Goal: Task Accomplishment & Management: Manage account settings

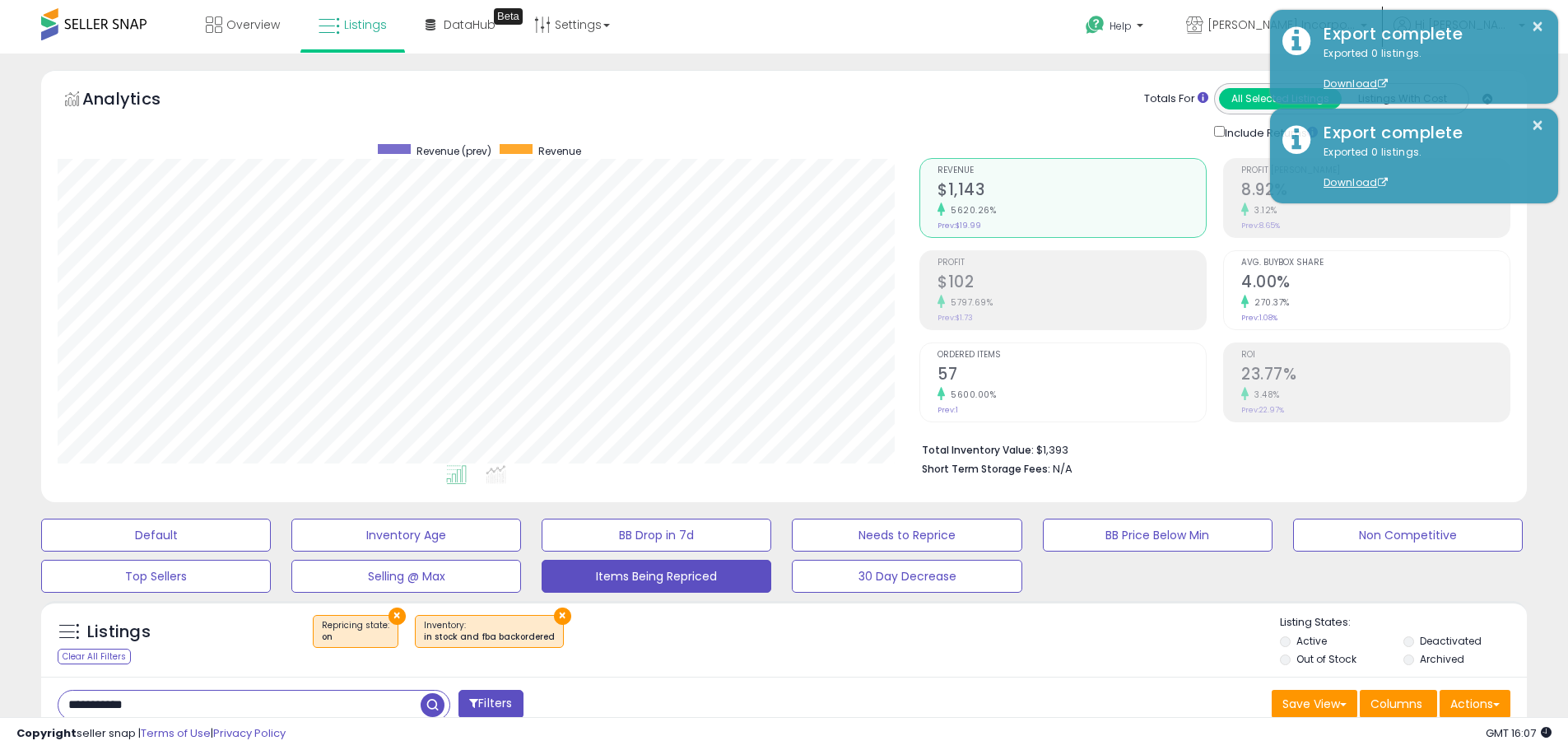
select select "**"
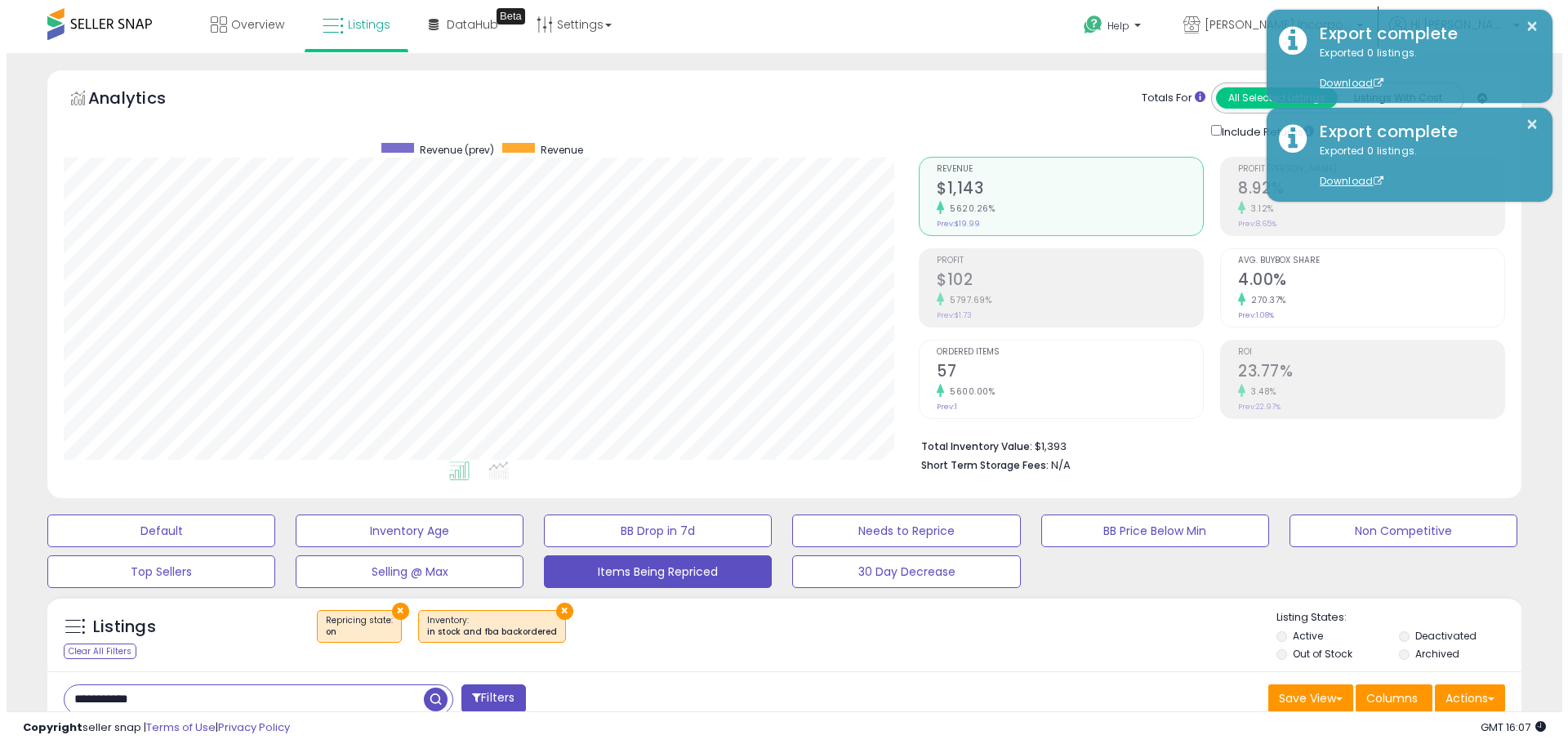
scroll to position [335, 855]
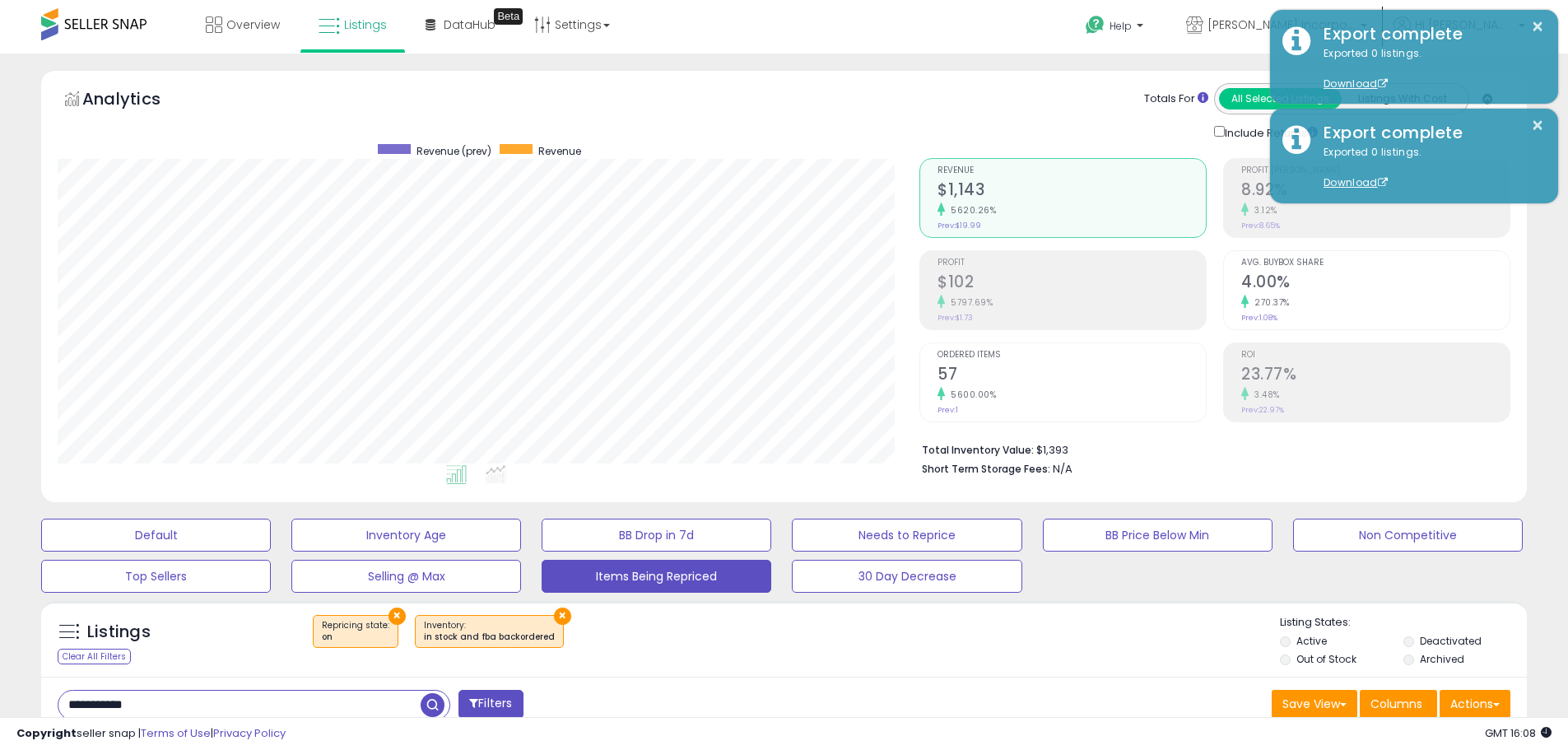
drag, startPoint x: 209, startPoint y: 705, endPoint x: 0, endPoint y: 686, distance: 209.9
click at [0, 688] on div "**********" at bounding box center [784, 668] width 1568 height 1229
type input "**********"
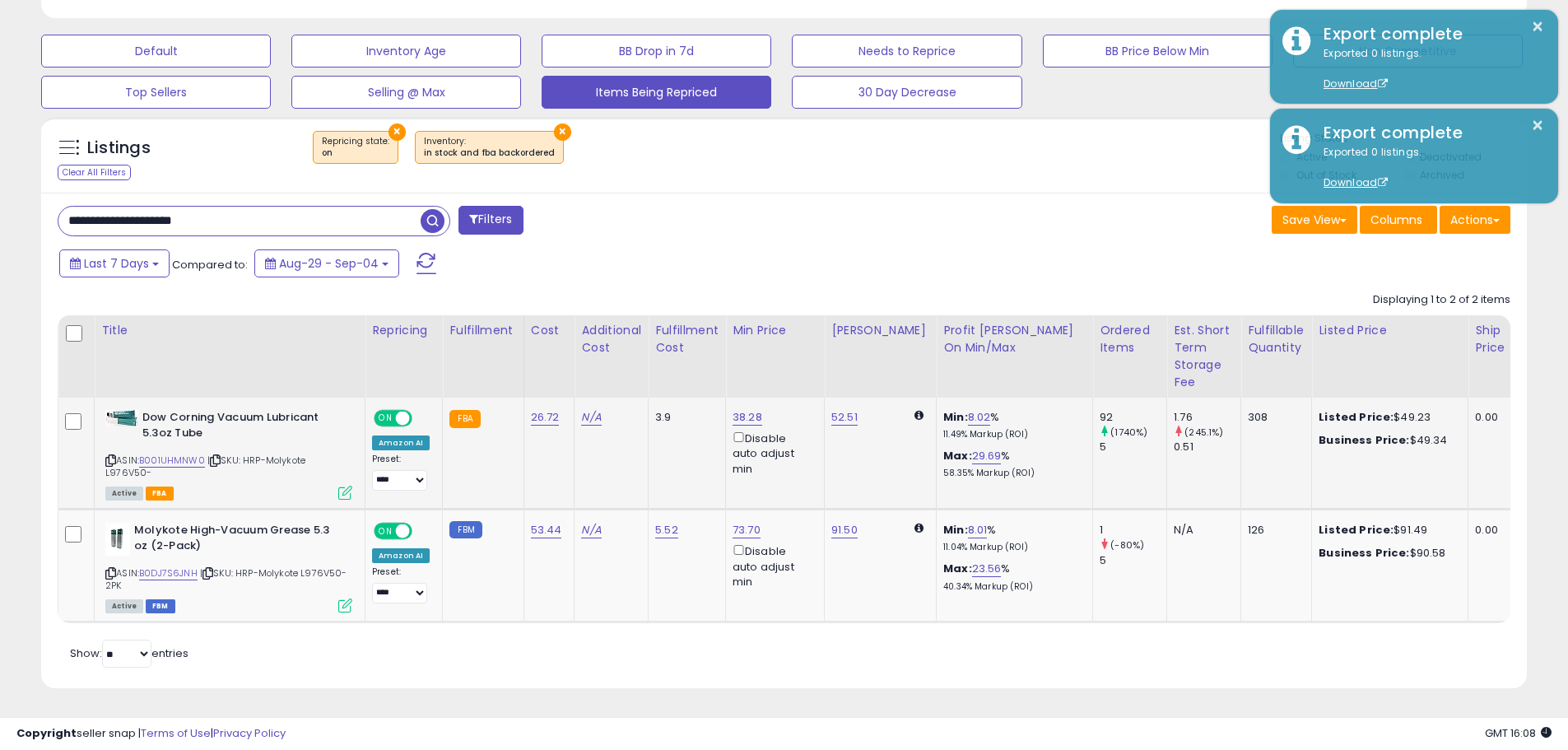
click at [343, 486] on icon at bounding box center [345, 493] width 14 height 14
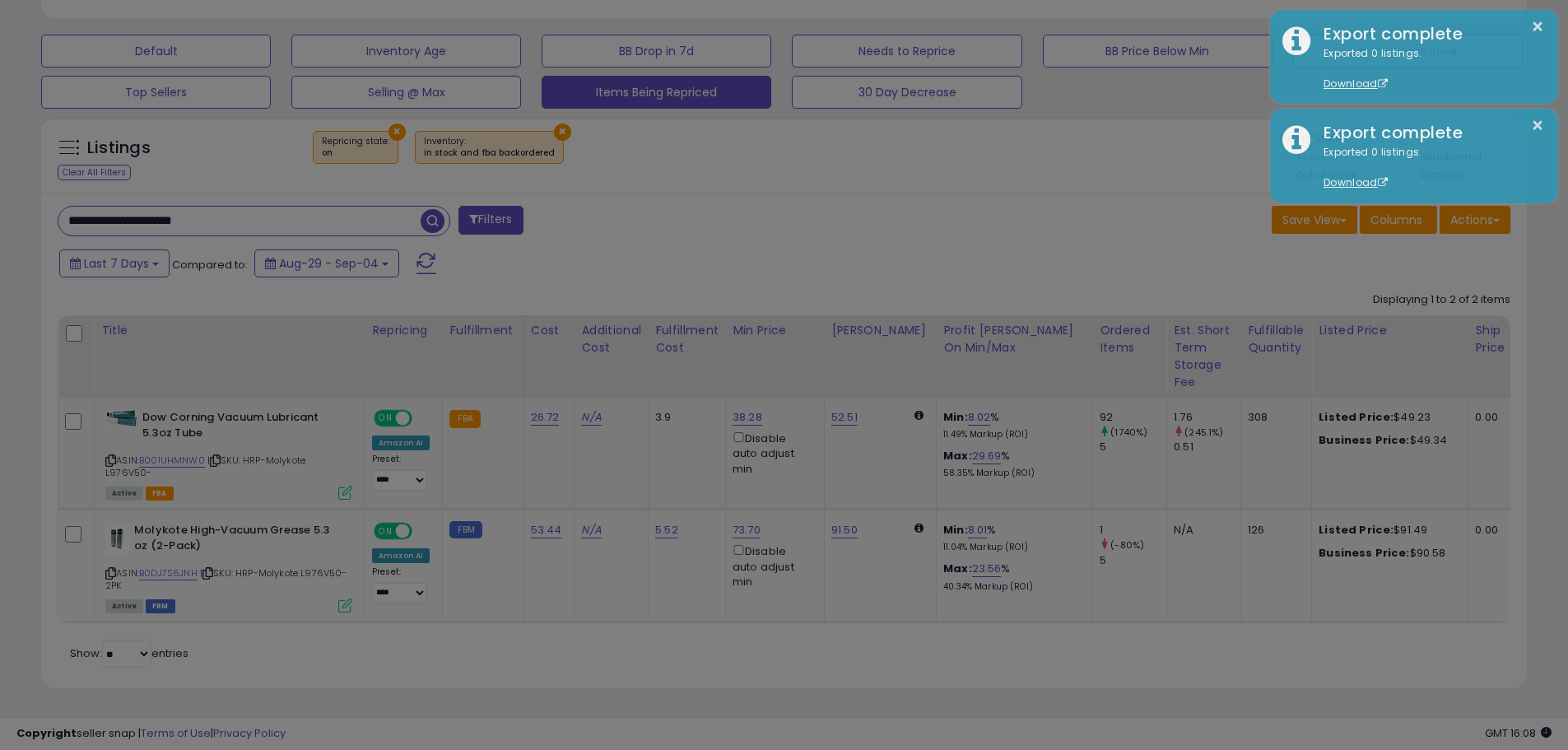
scroll to position [337, 869]
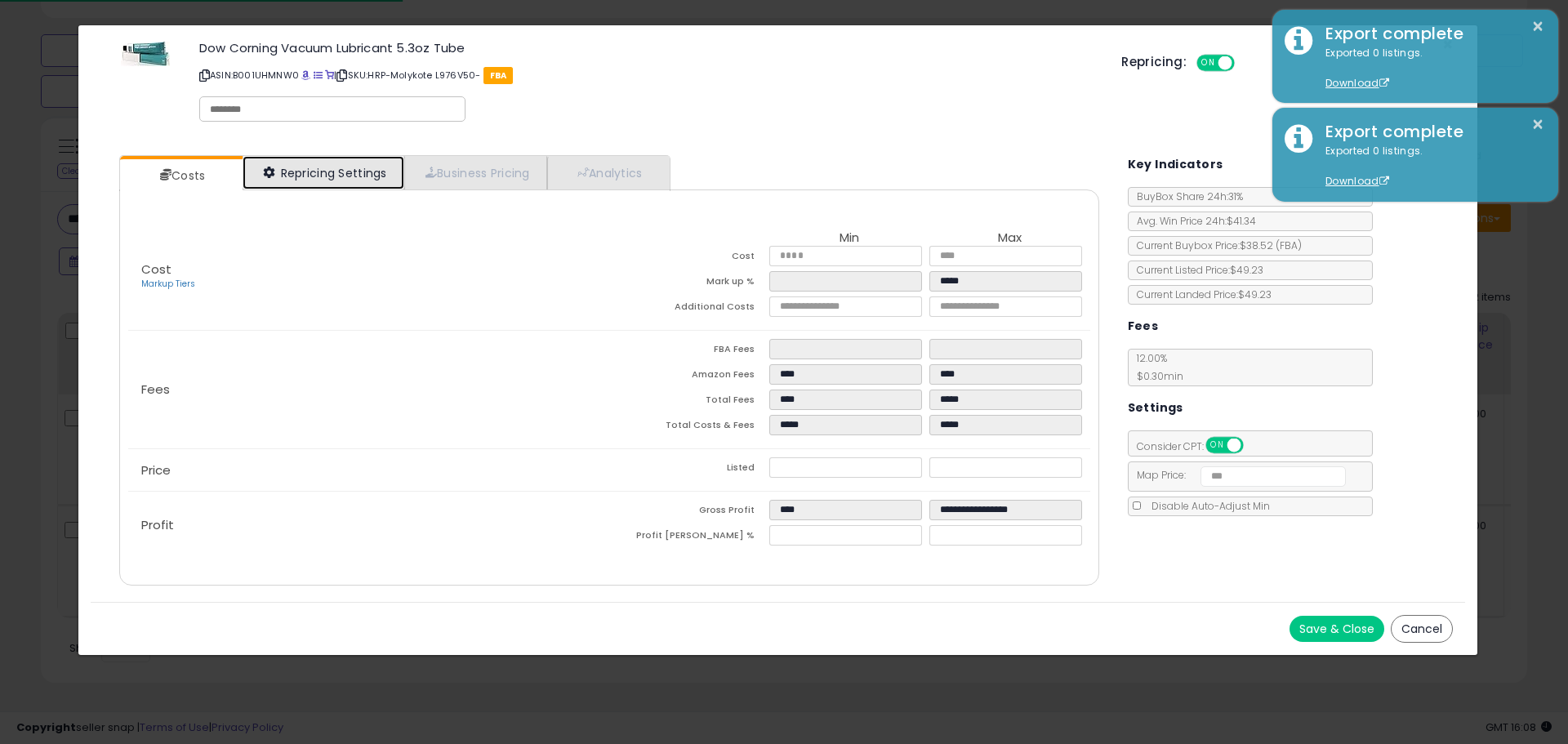
click at [376, 169] on link "Repricing Settings" at bounding box center [323, 173] width 162 height 34
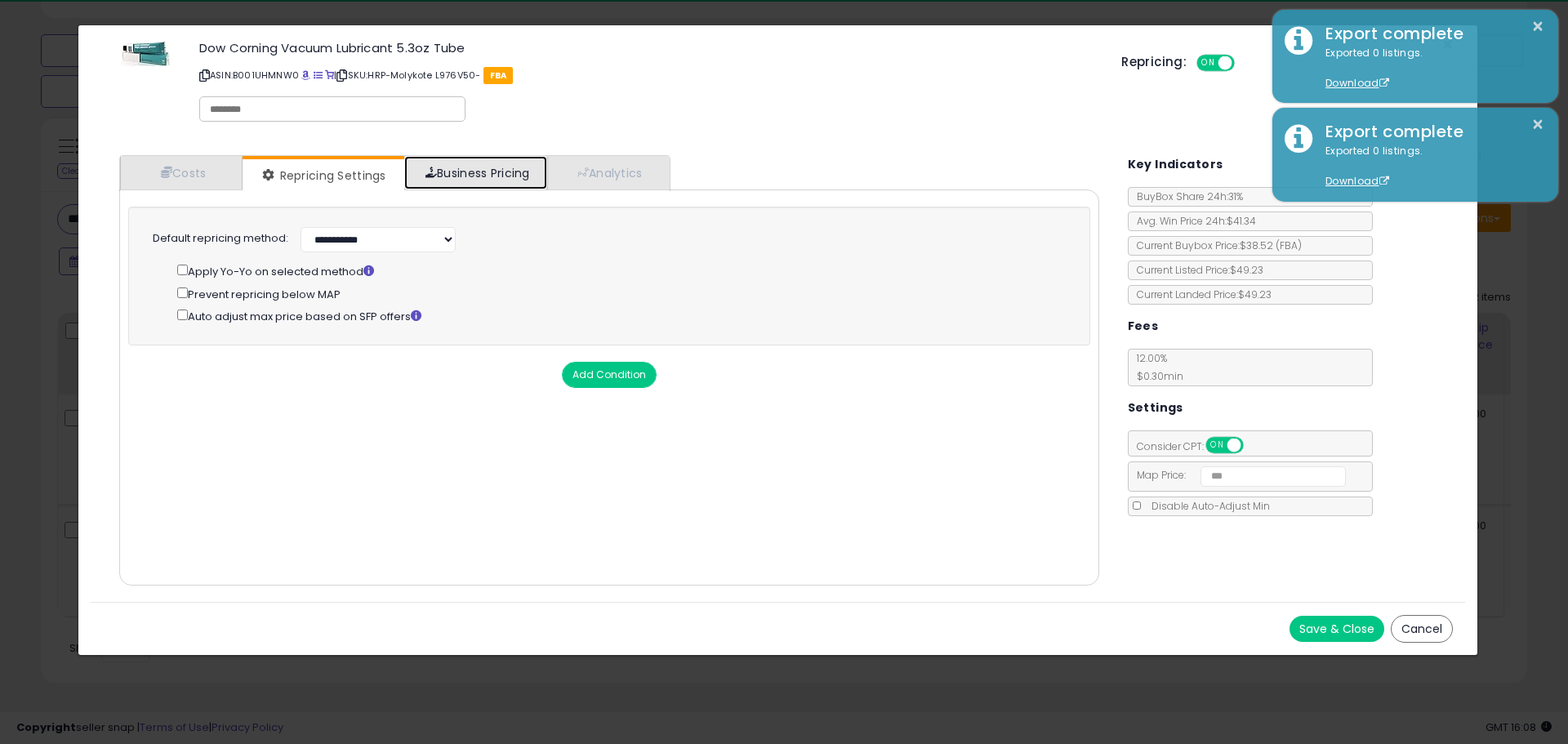
click at [473, 174] on link "Business Pricing" at bounding box center [475, 173] width 143 height 34
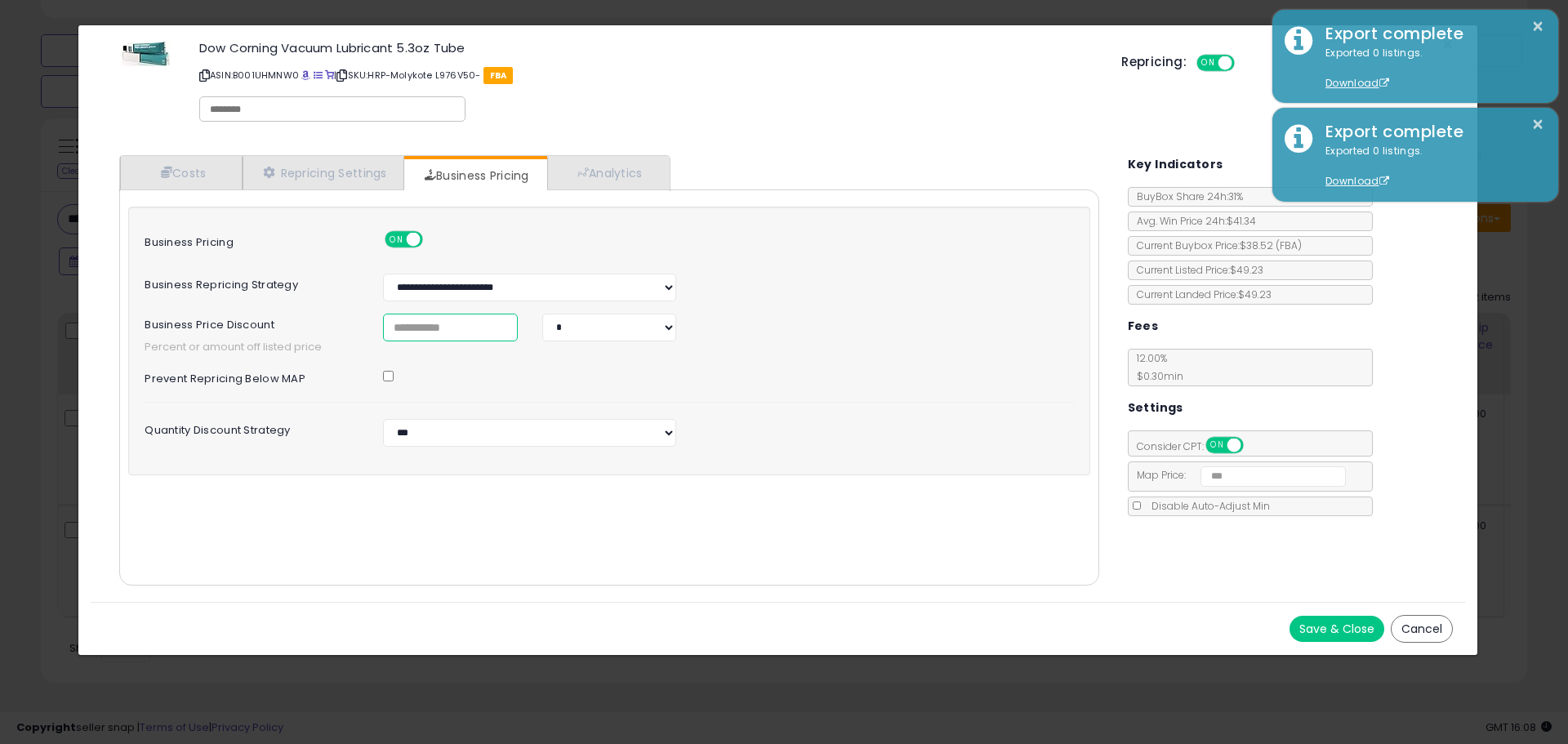
click at [430, 333] on input "****" at bounding box center [450, 327] width 135 height 28
type input "****"
click at [1339, 625] on button "Save & Close" at bounding box center [1337, 629] width 95 height 26
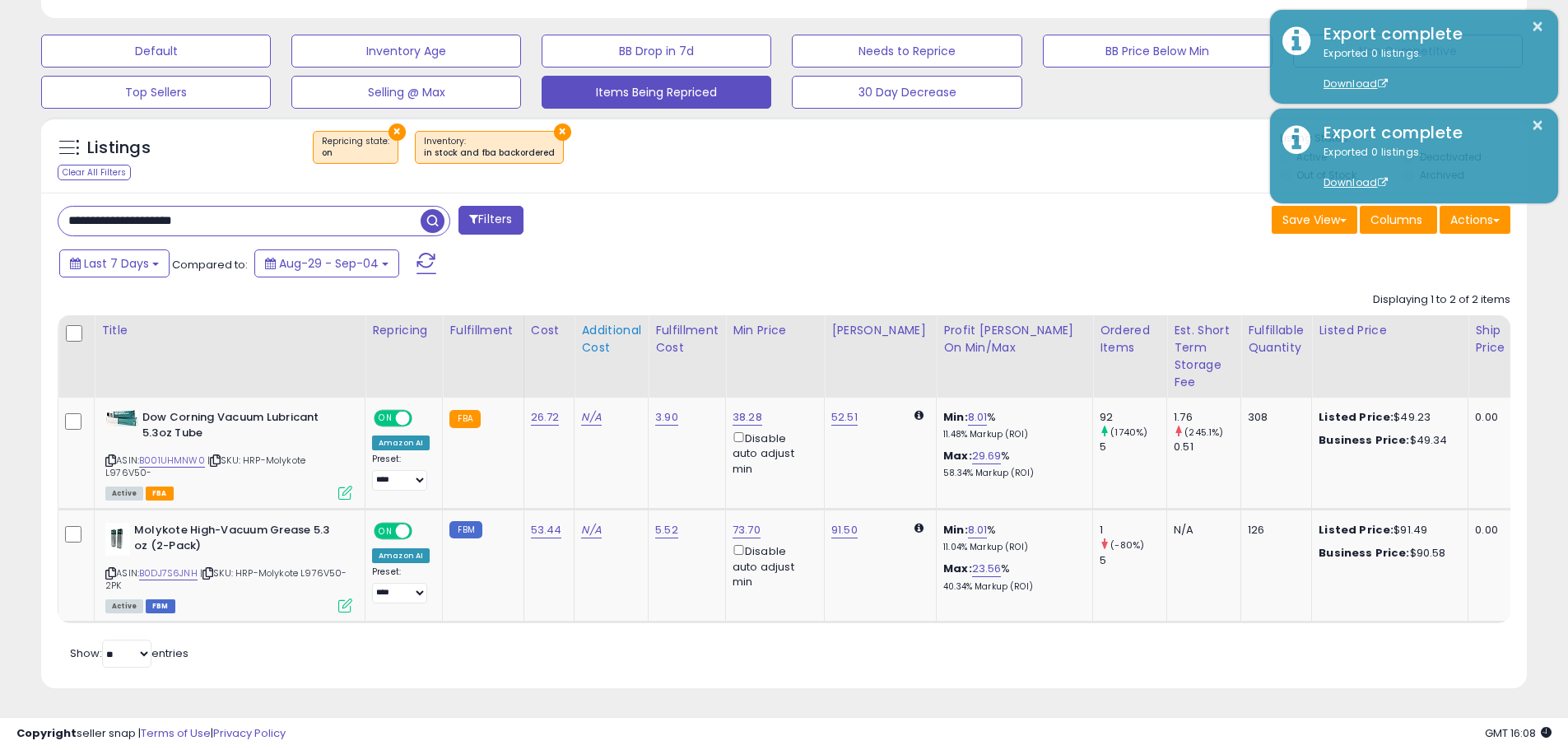
scroll to position [823168, 822391]
drag, startPoint x: 252, startPoint y: 215, endPoint x: 157, endPoint y: 209, distance: 95.2
click at [157, 209] on input "**********" at bounding box center [239, 221] width 362 height 29
type input "**********"
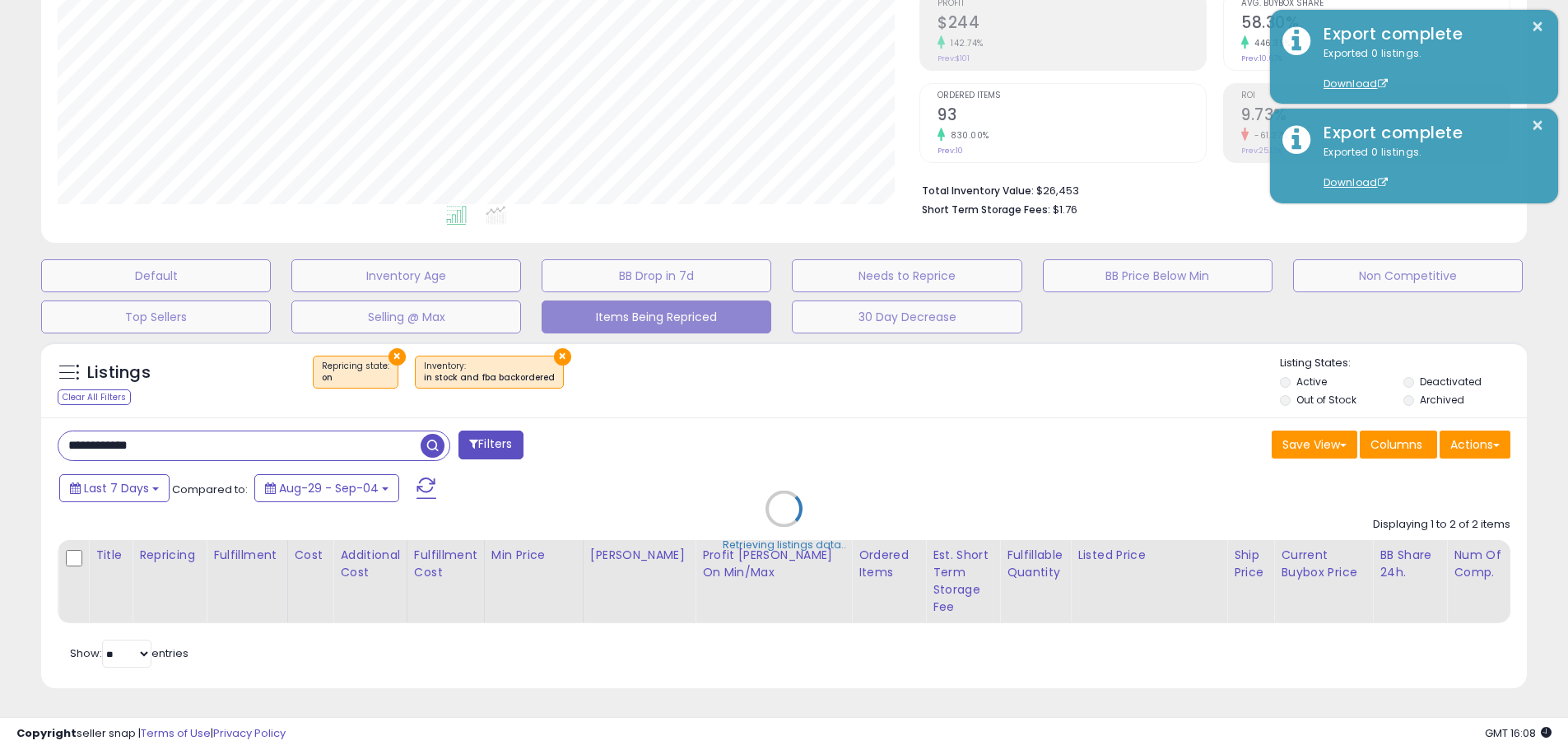
scroll to position [337, 869]
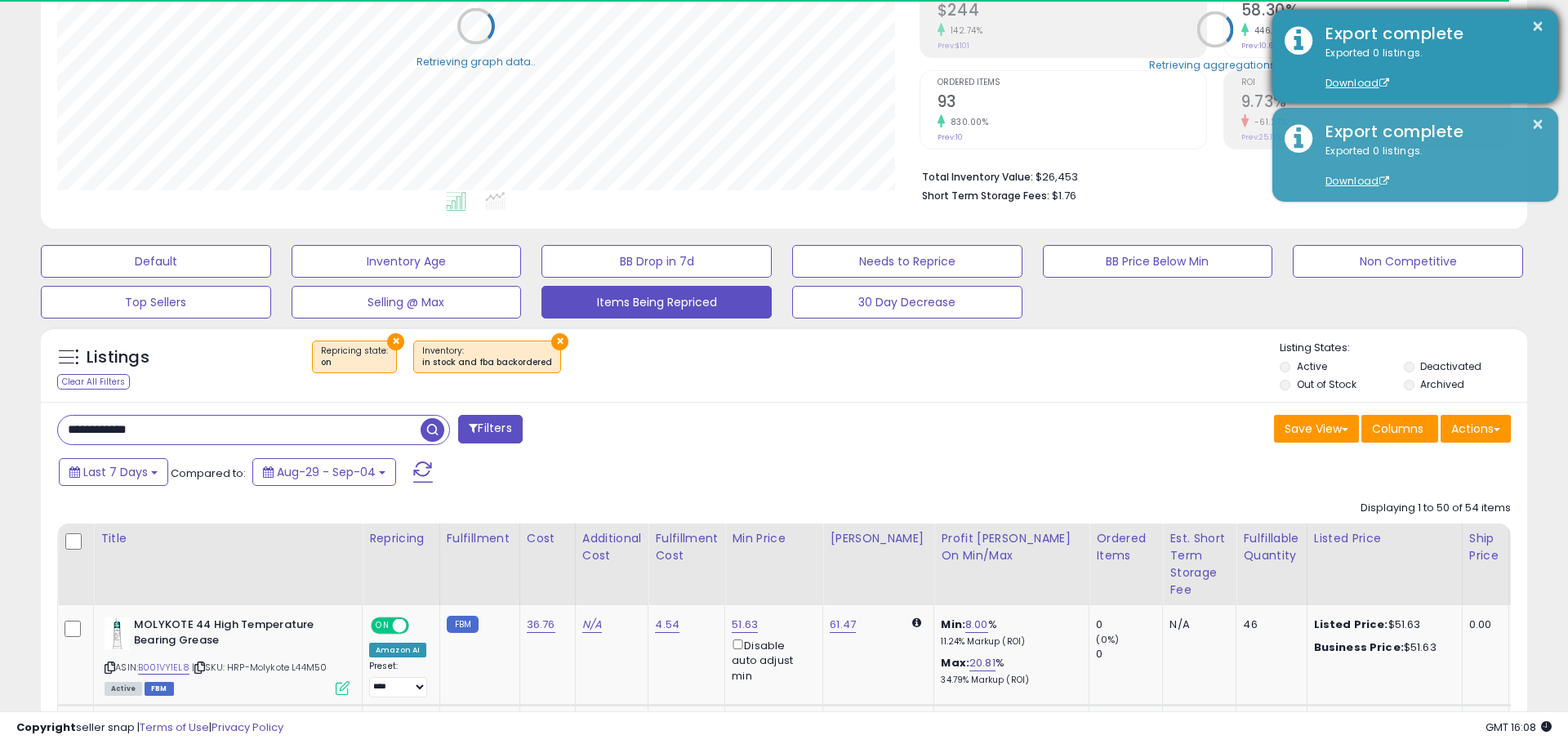
click at [1538, 26] on div "× Export complete Exported 0 listings. Download" at bounding box center [1415, 56] width 286 height 93
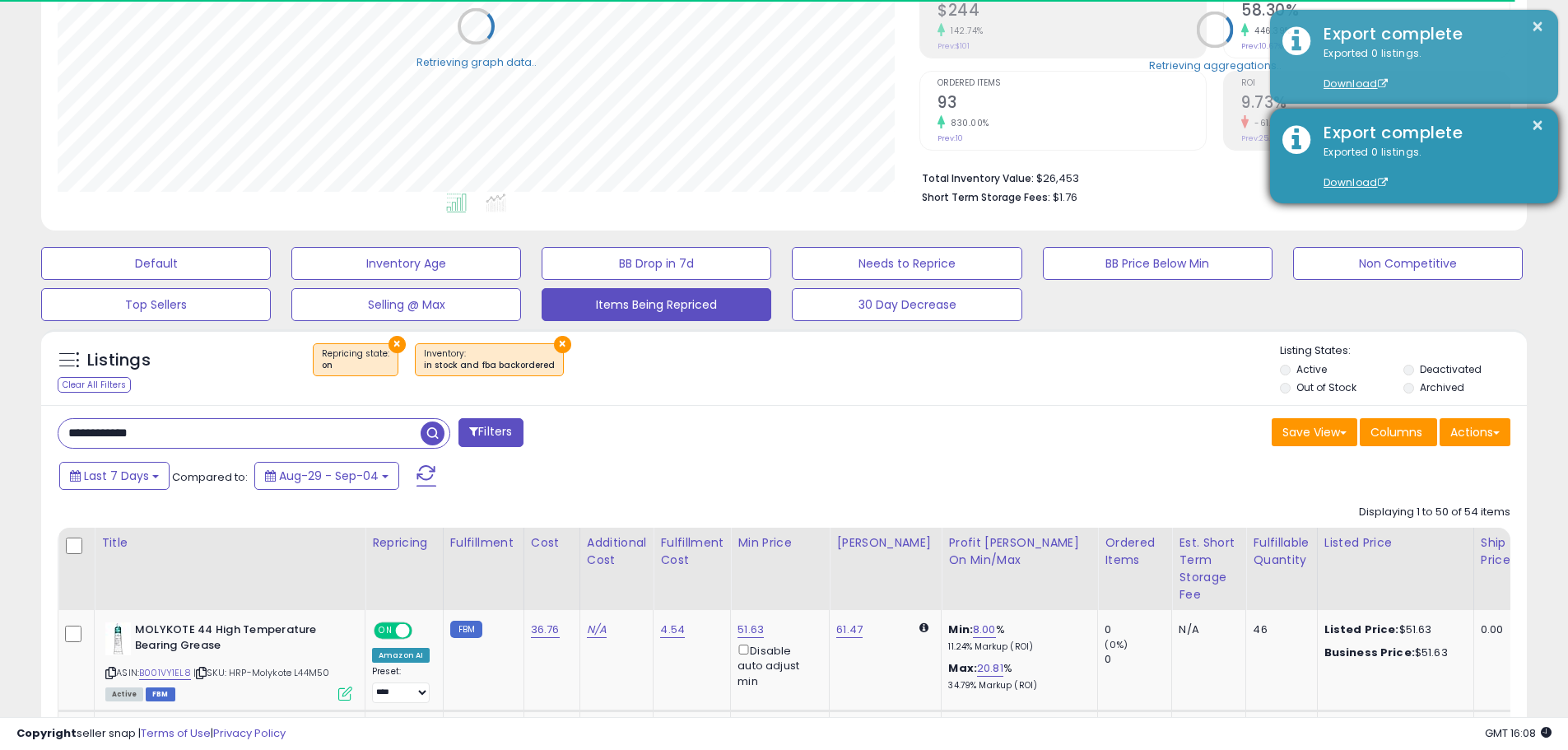
scroll to position [823168, 822391]
click at [1539, 125] on button "×" at bounding box center [1537, 125] width 13 height 21
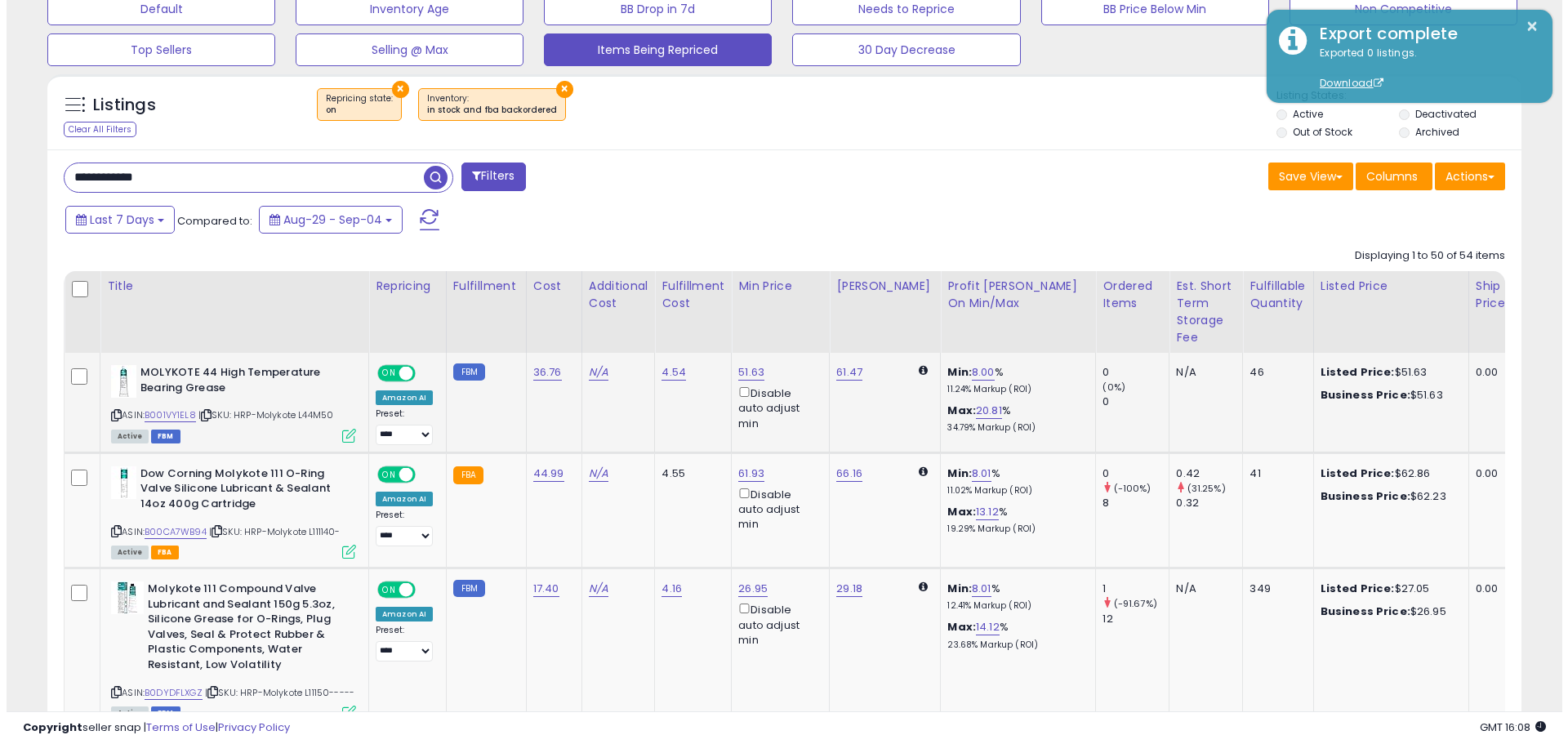
scroll to position [515, 0]
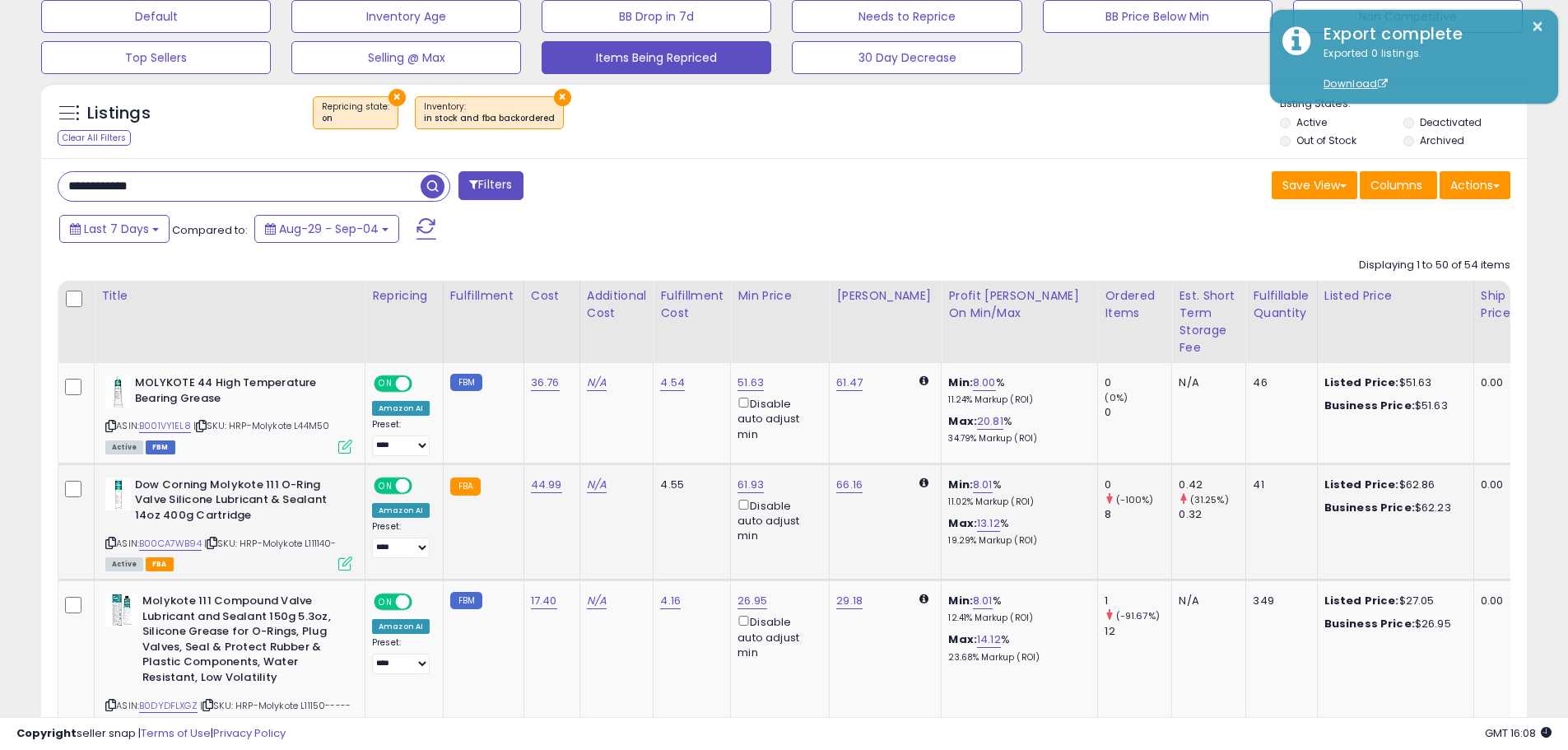
click at [352, 565] on td "Dow Corning Molykote 111 O-Ring Valve Silicone Lubricant & Sealant 14oz 400g Ca…" at bounding box center [230, 521] width 271 height 116
click at [348, 564] on icon at bounding box center [345, 564] width 14 height 14
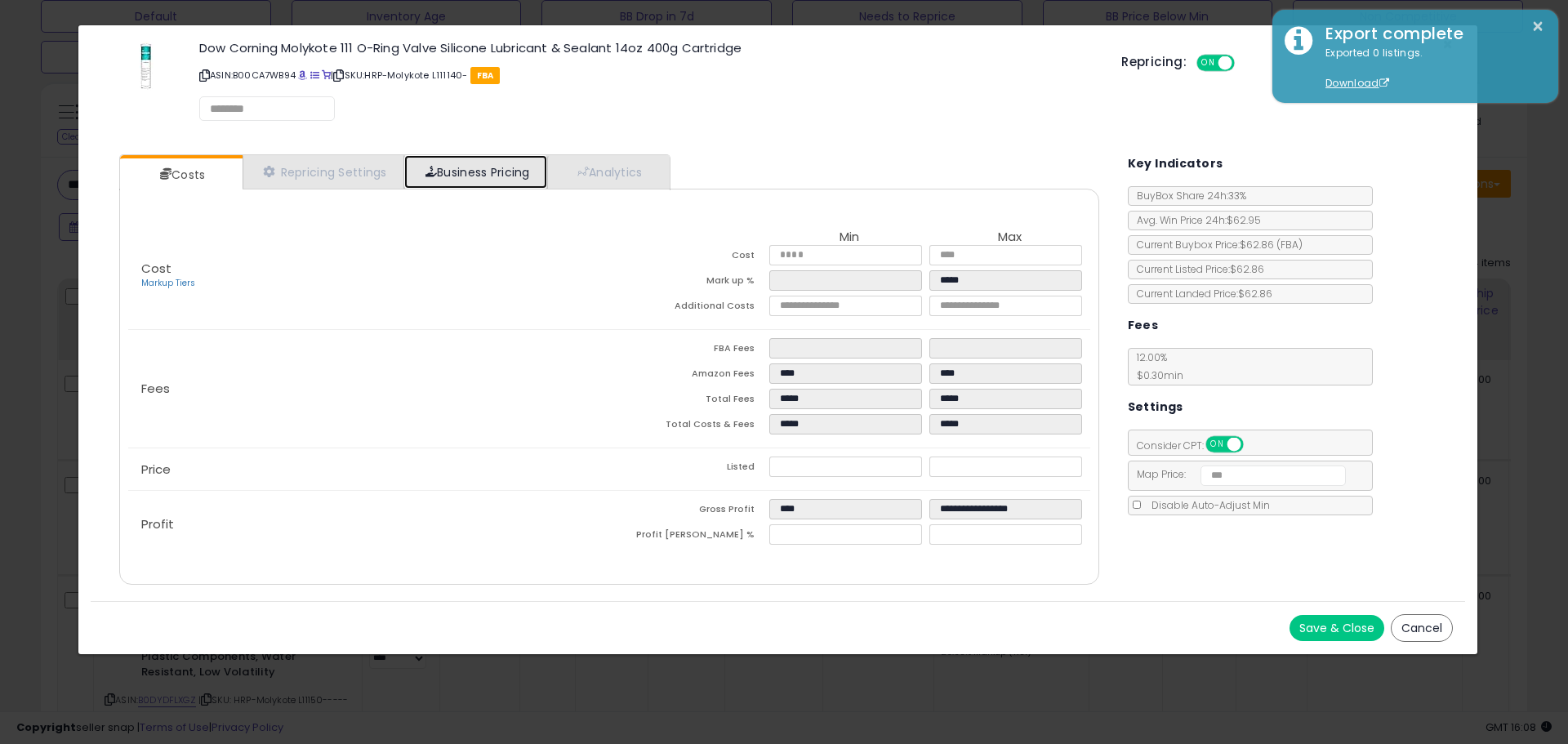
click at [453, 173] on link "Business Pricing" at bounding box center [475, 172] width 143 height 34
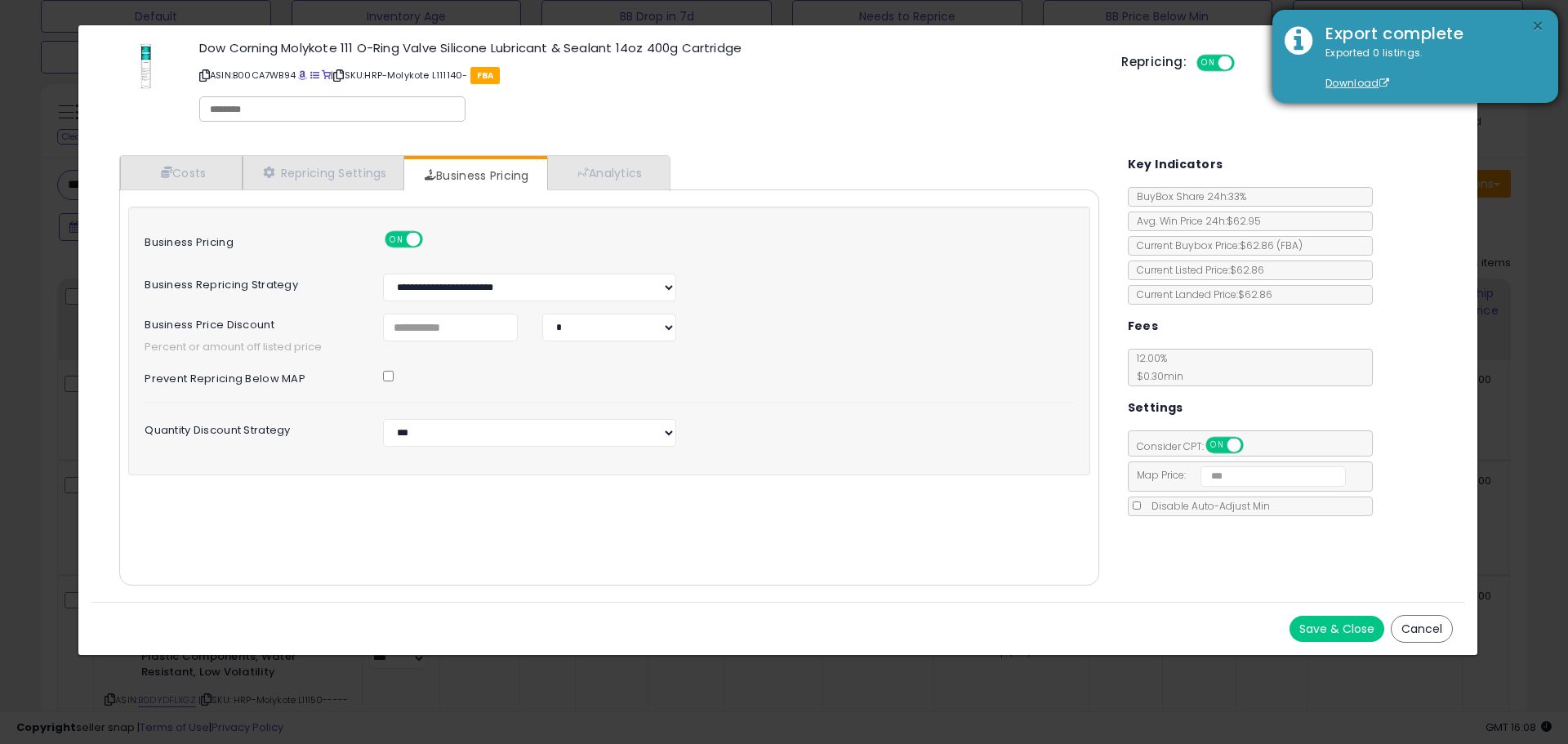
click at [1539, 26] on button "×" at bounding box center [1538, 26] width 13 height 20
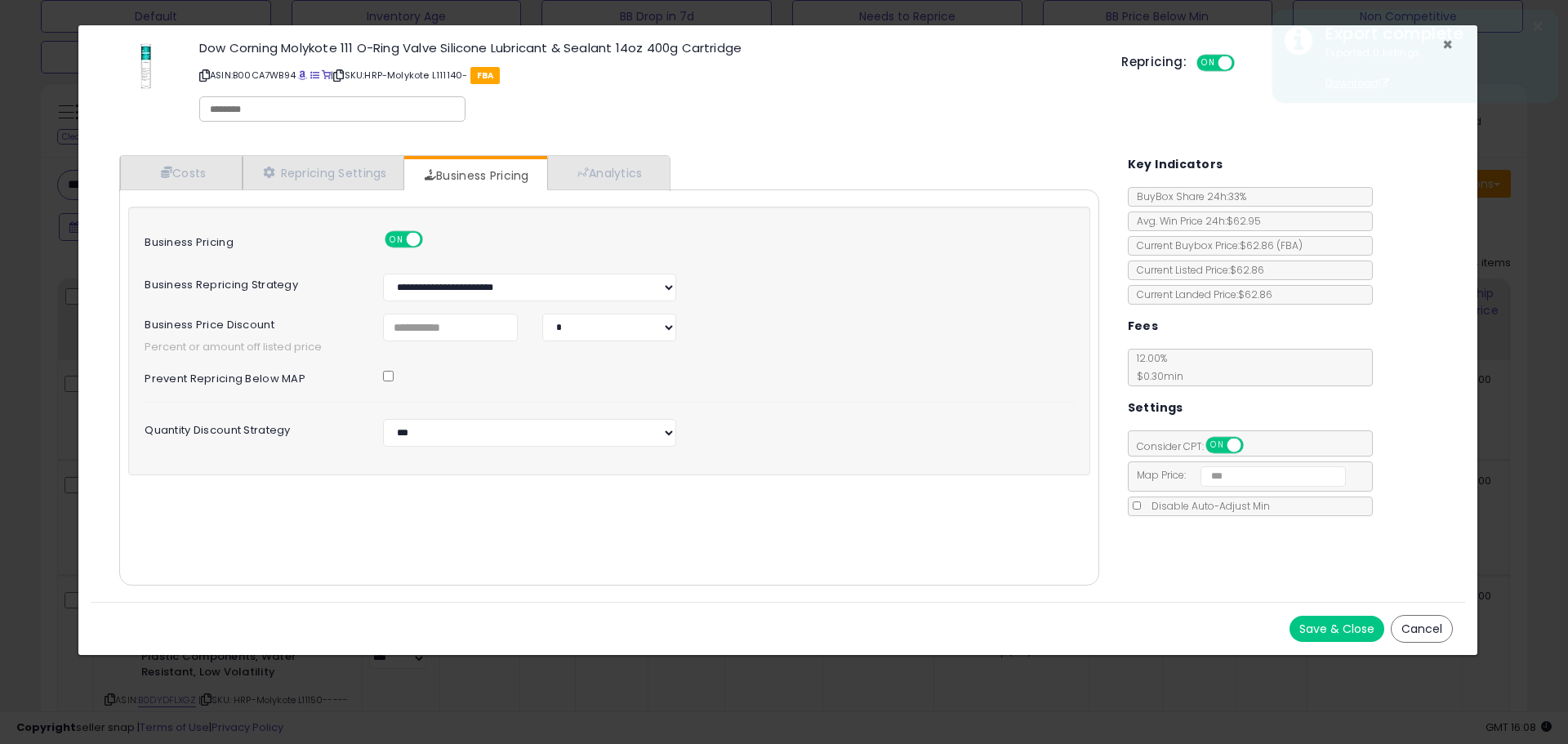
click at [1449, 46] on span "×" at bounding box center [1448, 44] width 11 height 24
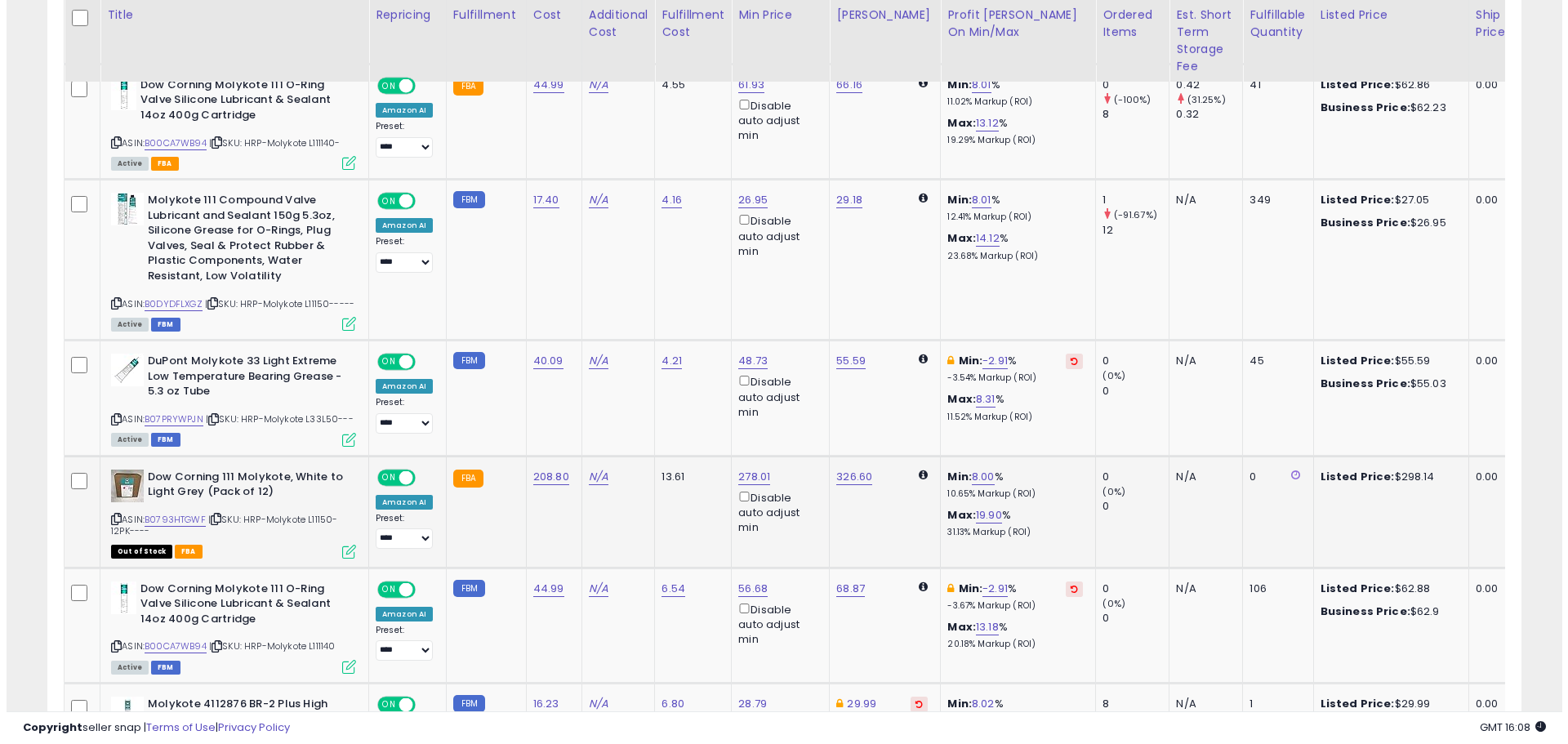
scroll to position [923, 0]
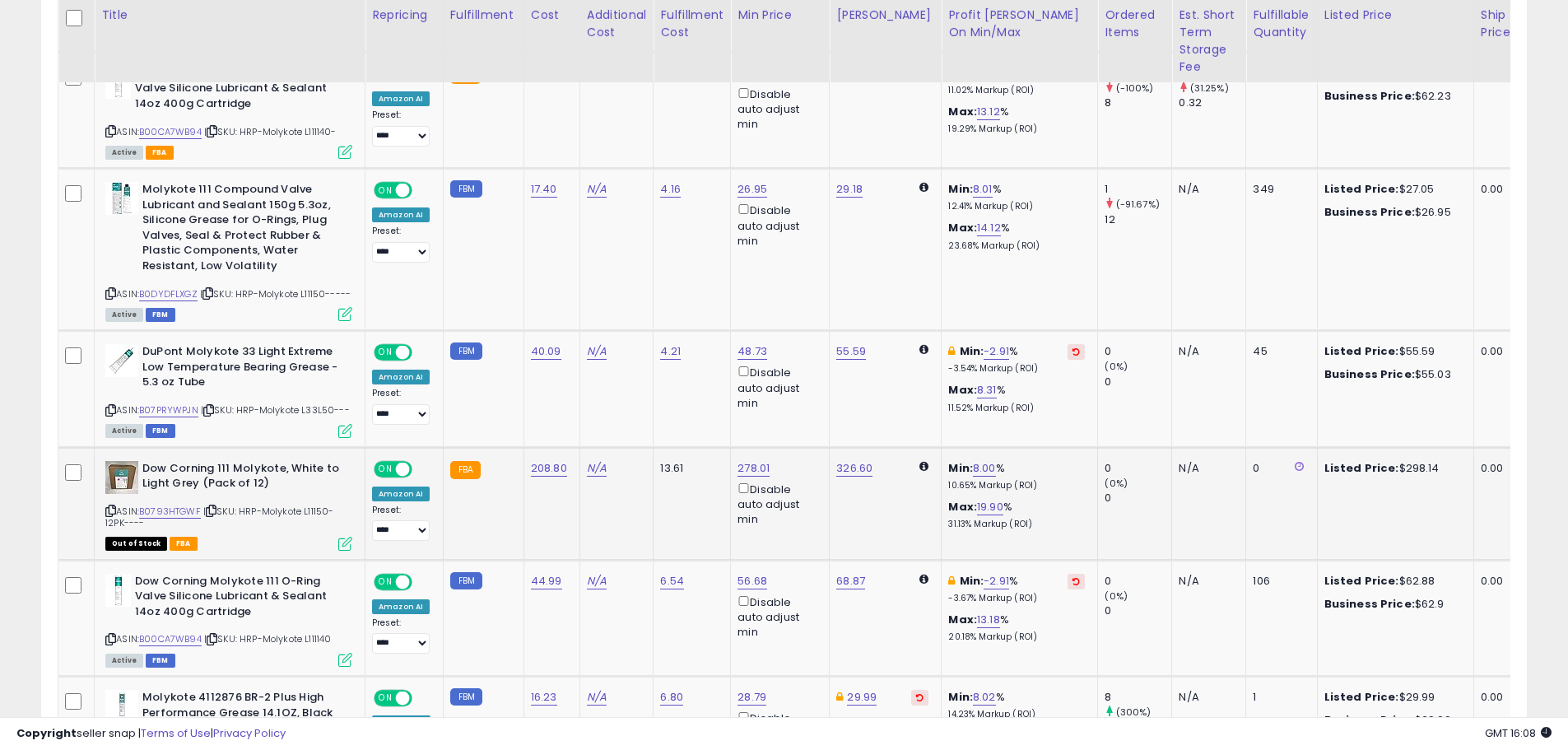
click at [345, 551] on icon at bounding box center [345, 544] width 14 height 14
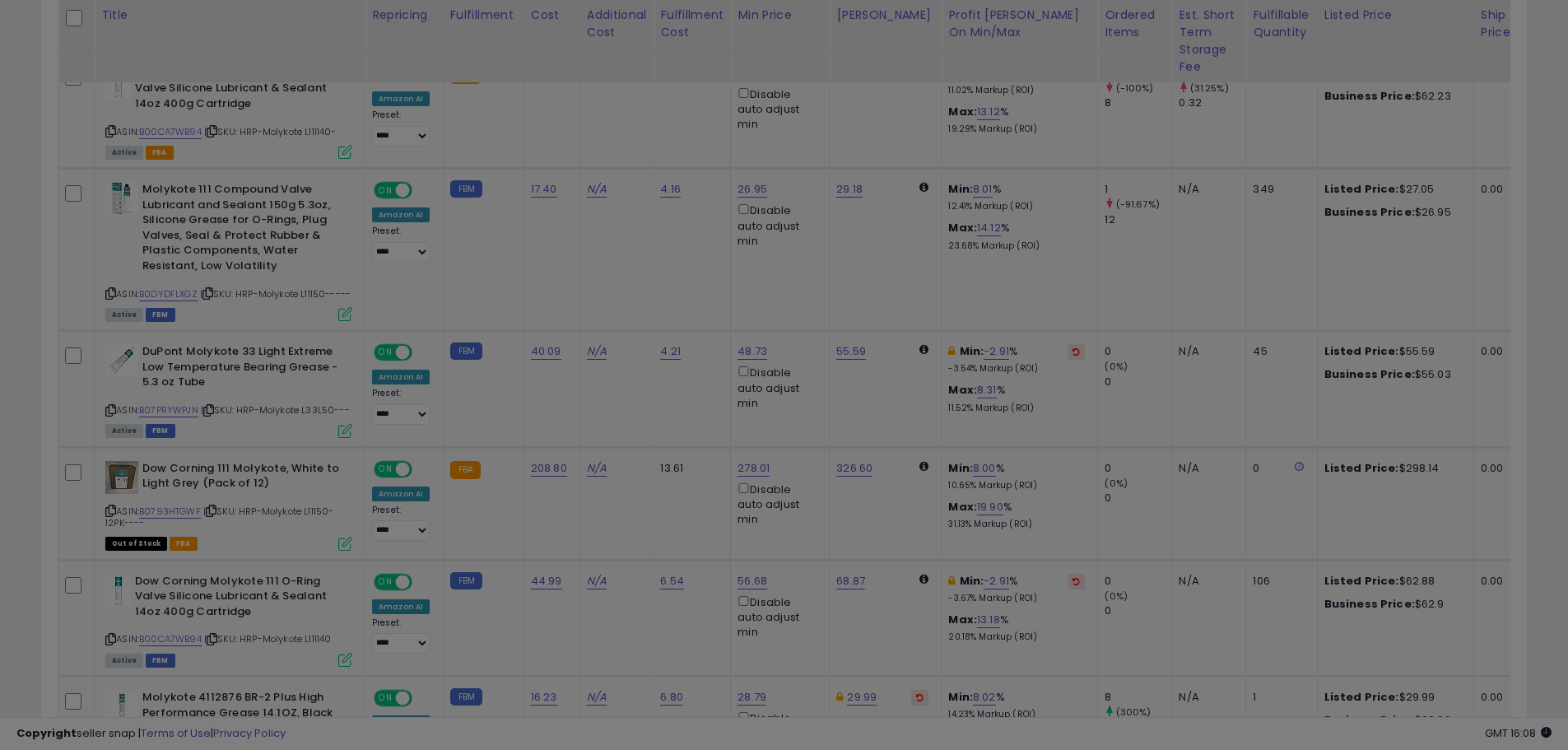
scroll to position [337, 869]
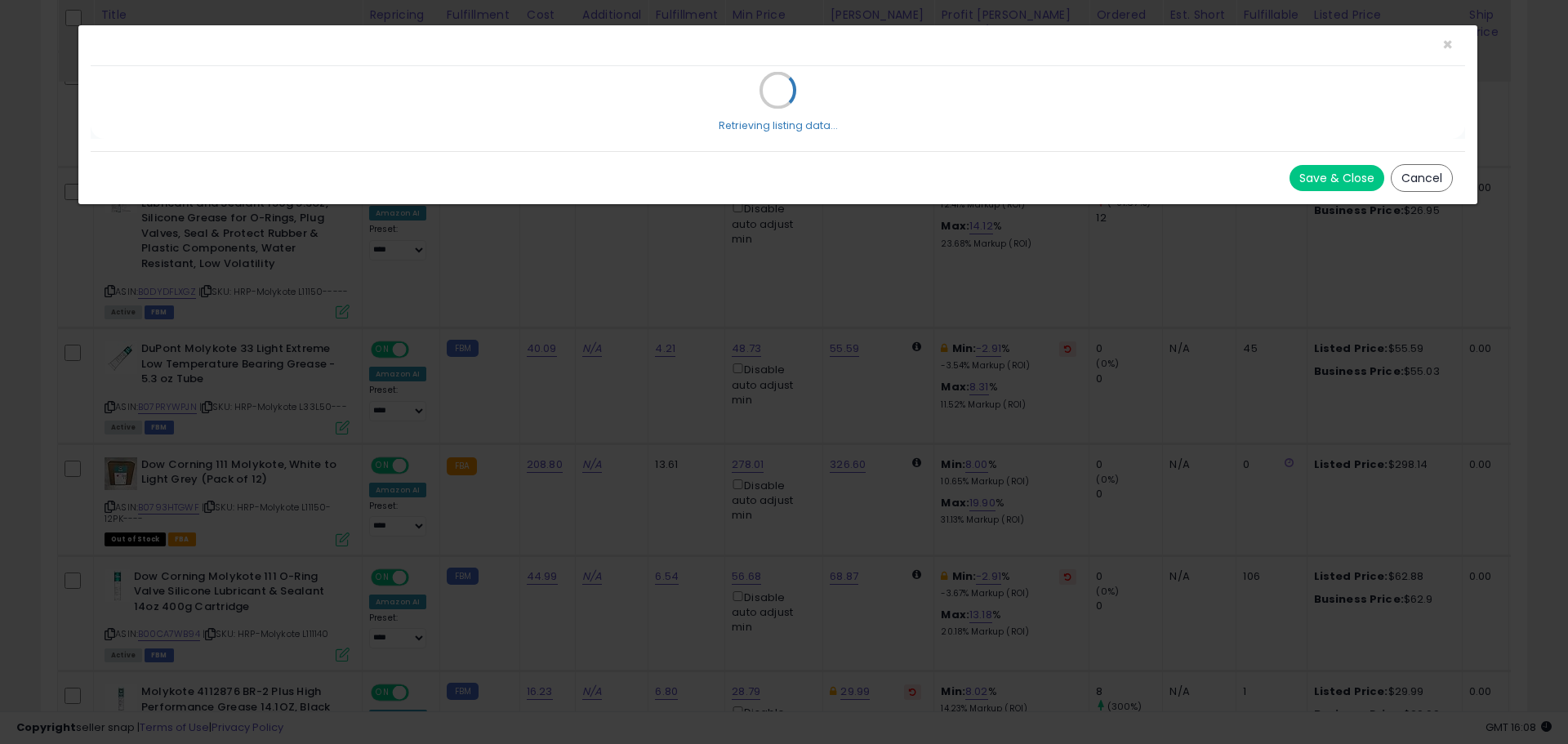
select select "*****"
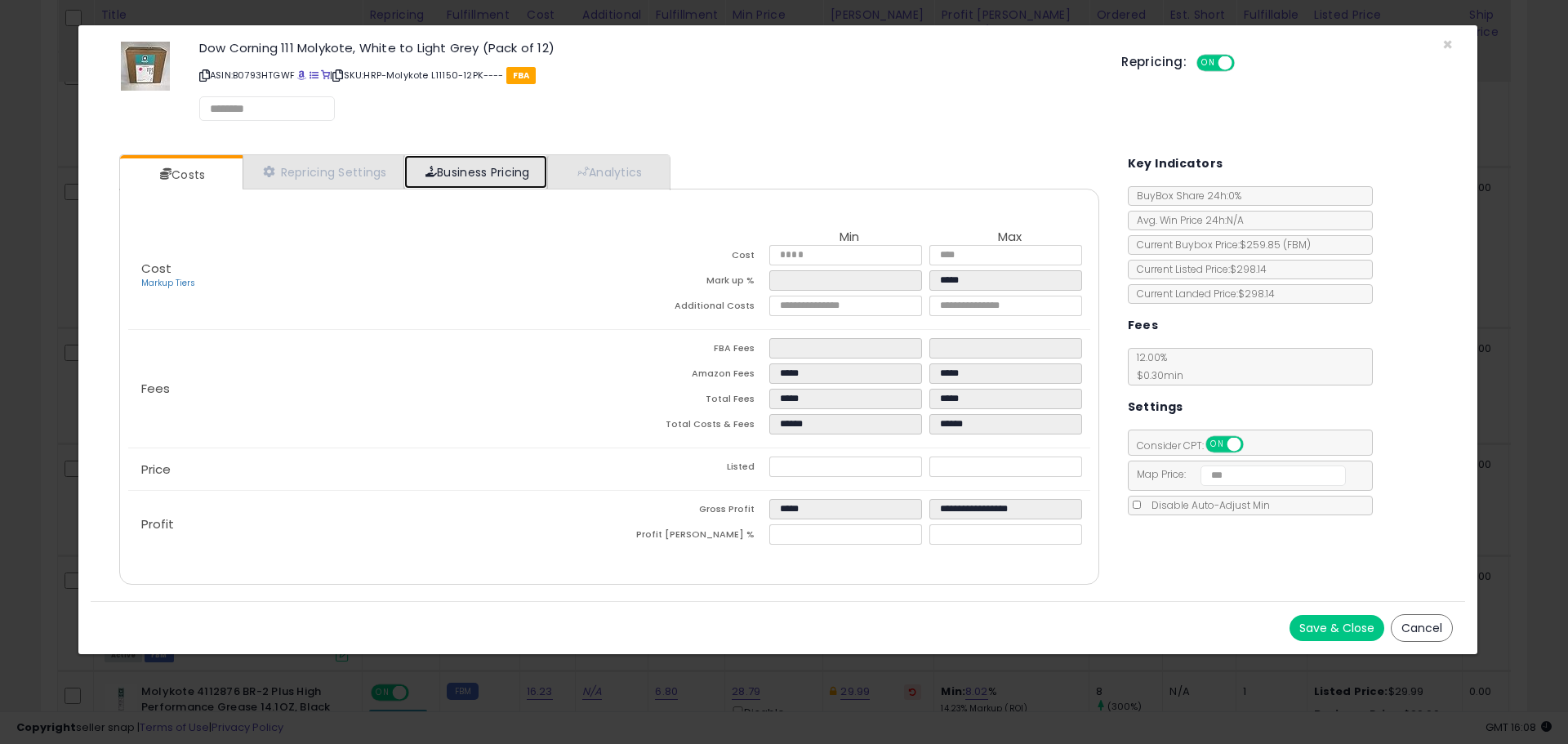
click at [445, 169] on link "Business Pricing" at bounding box center [475, 172] width 143 height 34
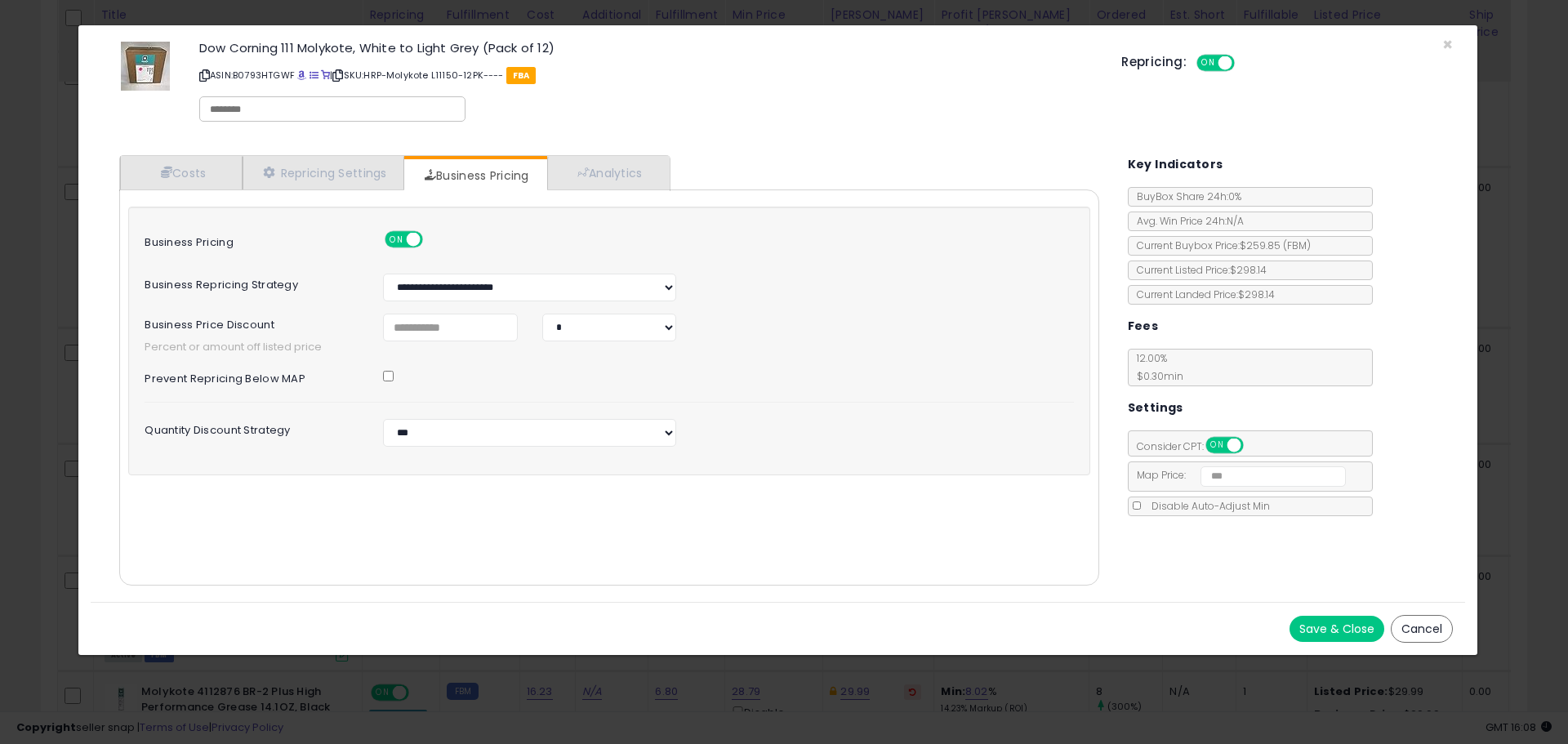
click at [1444, 51] on div "Repricing: ON OFF" at bounding box center [1286, 61] width 331 height 24
click at [1444, 40] on span "×" at bounding box center [1448, 44] width 11 height 24
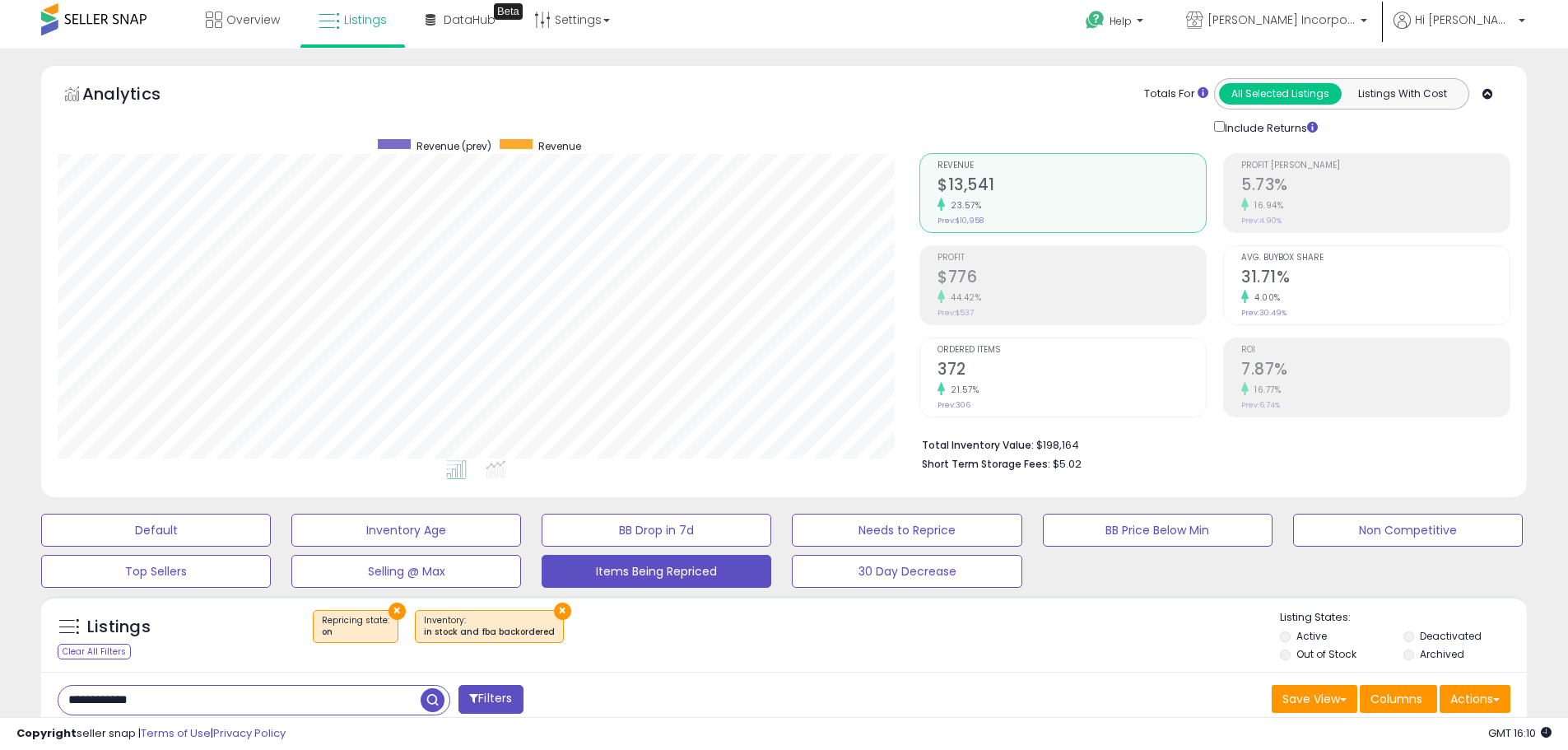
scroll to position [0, 0]
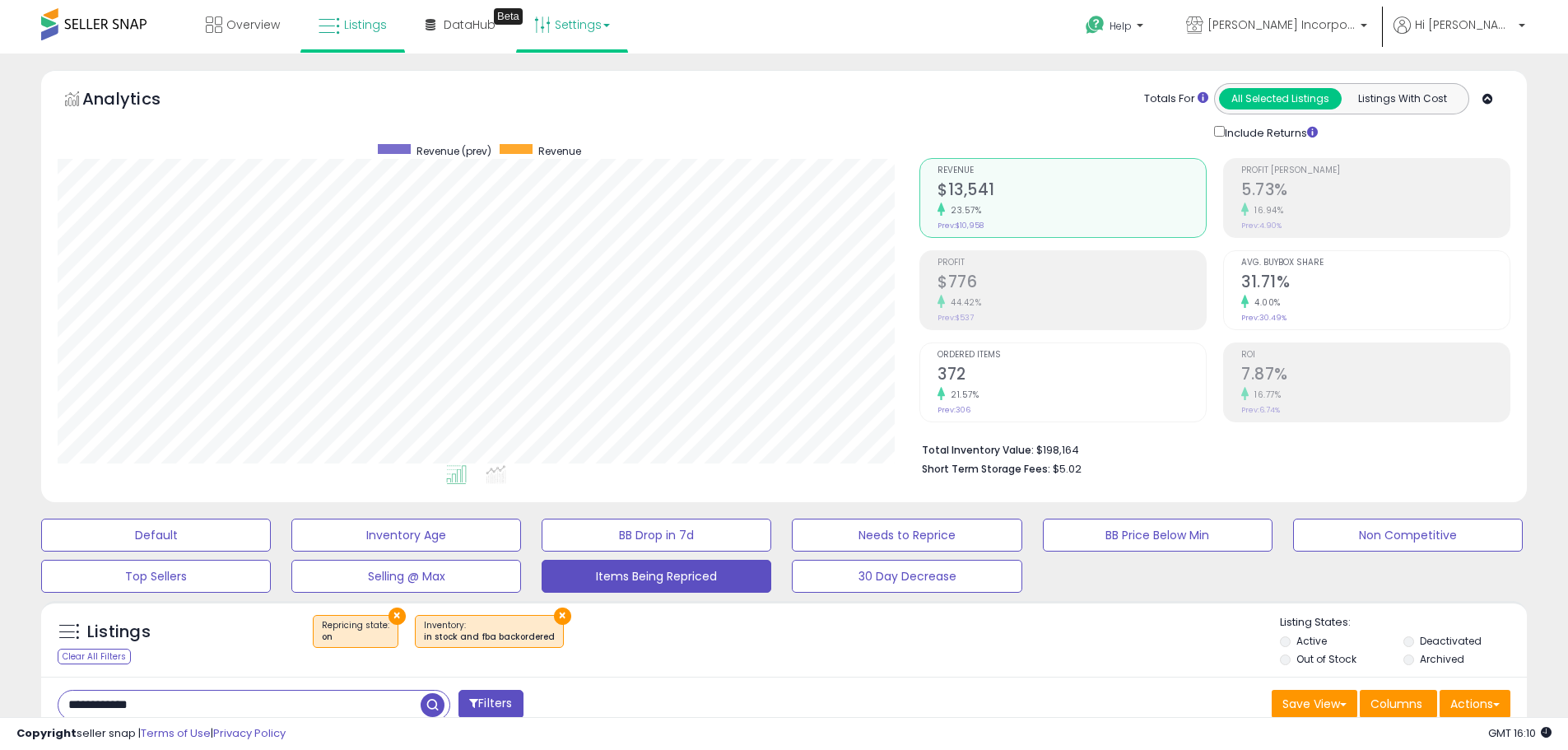
click at [588, 19] on link "Settings" at bounding box center [572, 25] width 101 height 50
click at [591, 82] on link "Store settings" at bounding box center [575, 83] width 74 height 16
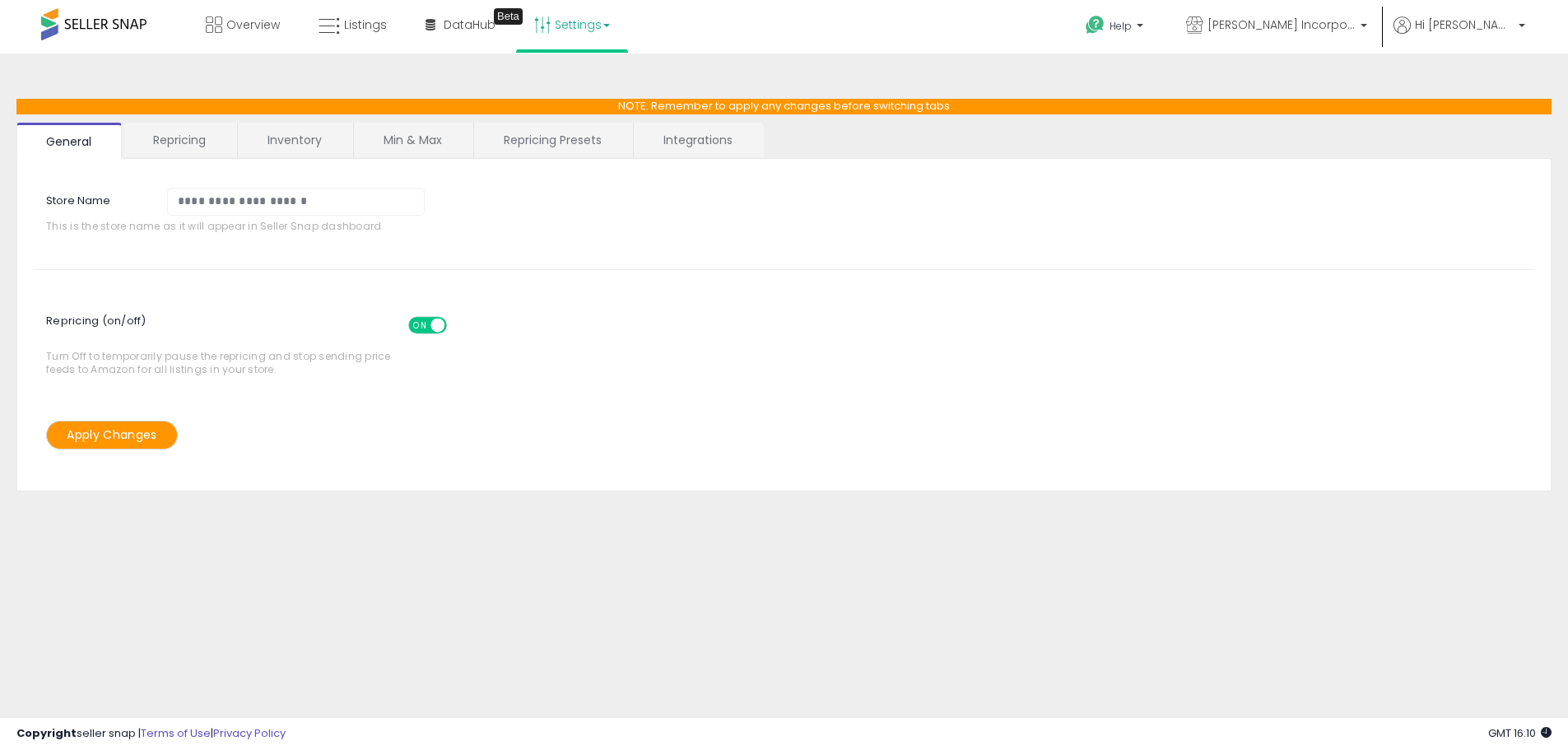
click at [193, 143] on link "Repricing" at bounding box center [180, 140] width 112 height 35
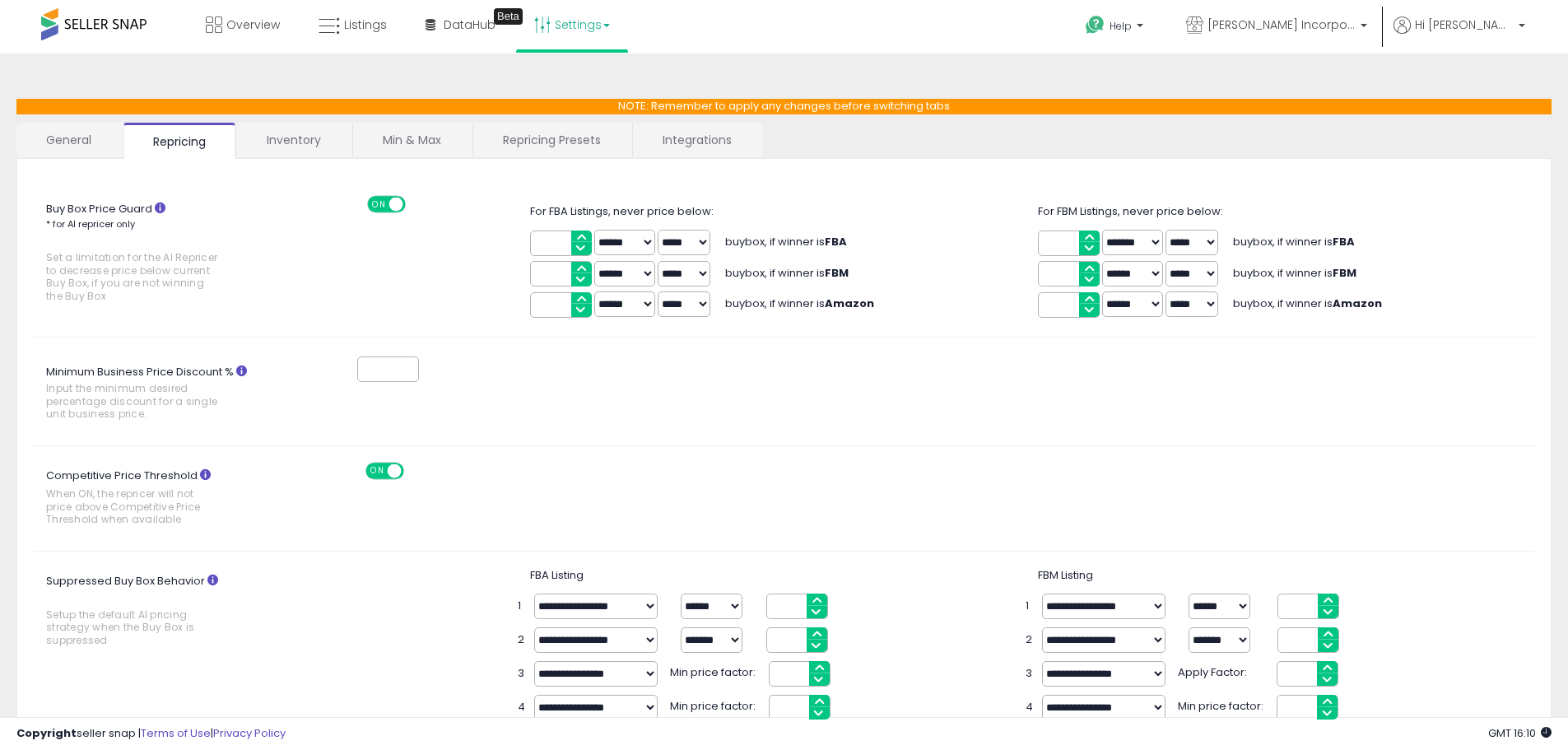
drag, startPoint x: 362, startPoint y: 363, endPoint x: 328, endPoint y: 357, distance: 34.5
click at [328, 357] on div "*" at bounding box center [372, 369] width 119 height 31
click at [549, 411] on div "Minimum Business Price Discount % Input the minimum desired percentage discount…" at bounding box center [784, 391] width 1525 height 75
drag, startPoint x: 377, startPoint y: 369, endPoint x: 276, endPoint y: 323, distance: 111.0
click at [304, 344] on div "Buy Box Price Guard * for AI repricer only Set a limitation for the AI Repricer…" at bounding box center [784, 748] width 1501 height 1145
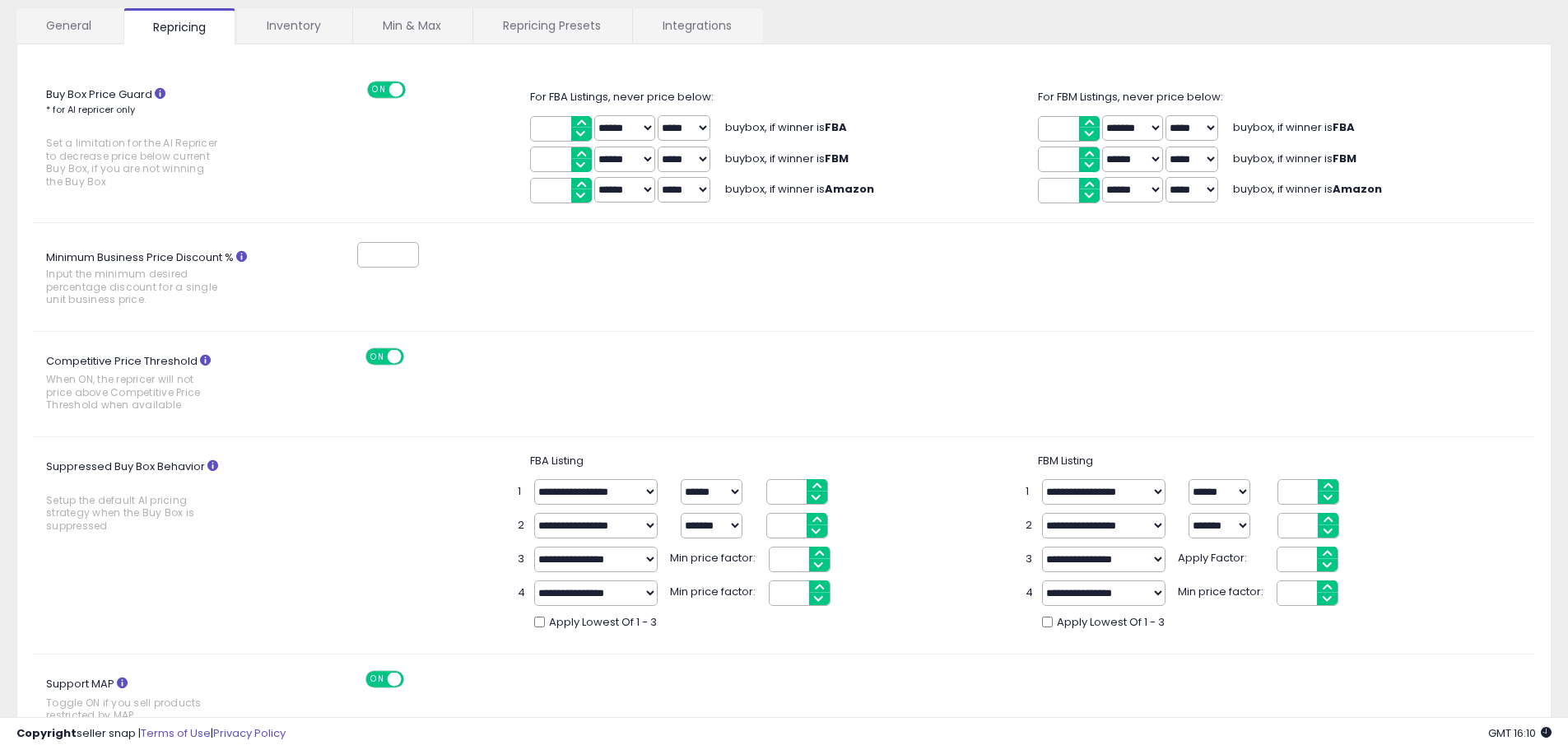
scroll to position [93, 0]
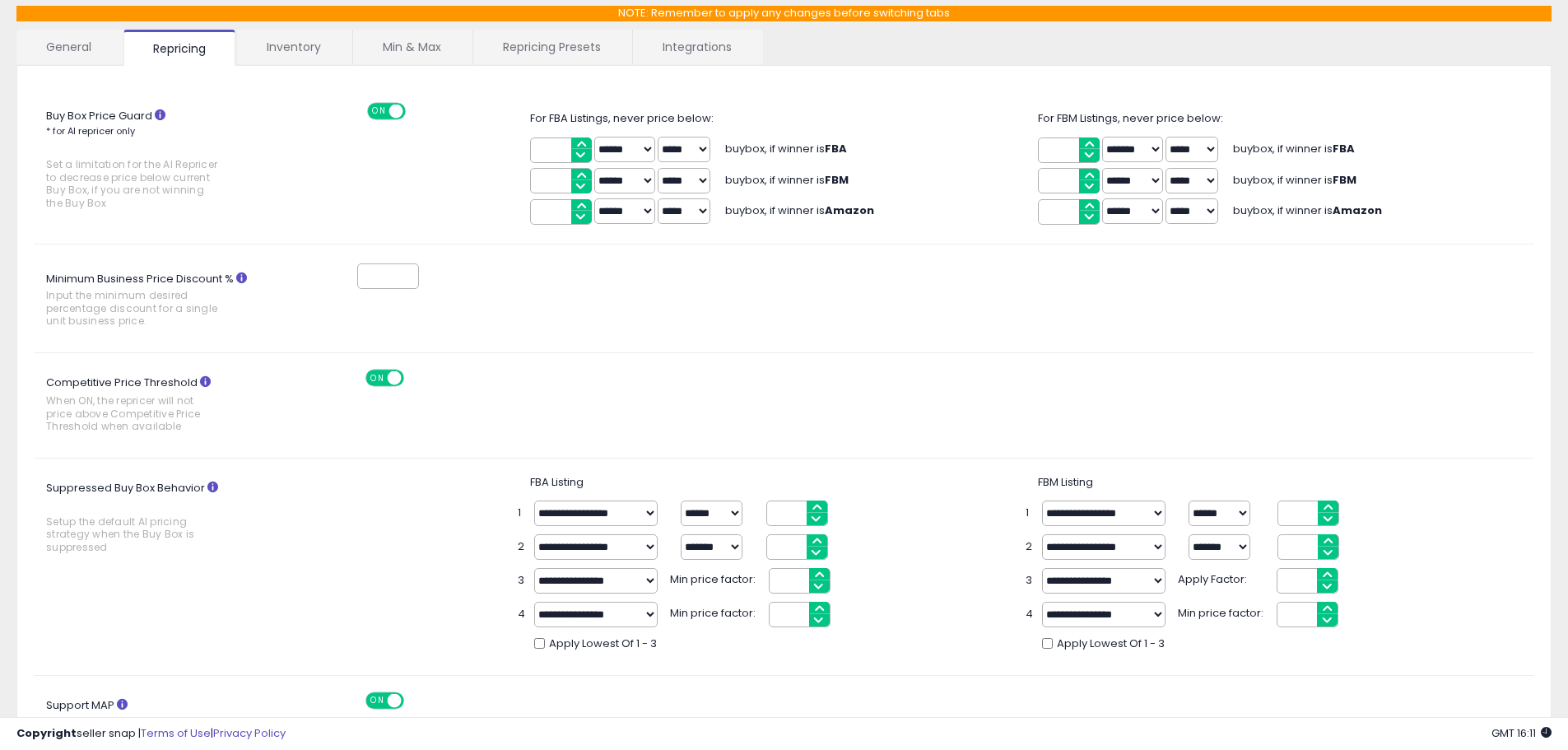
type input "*"
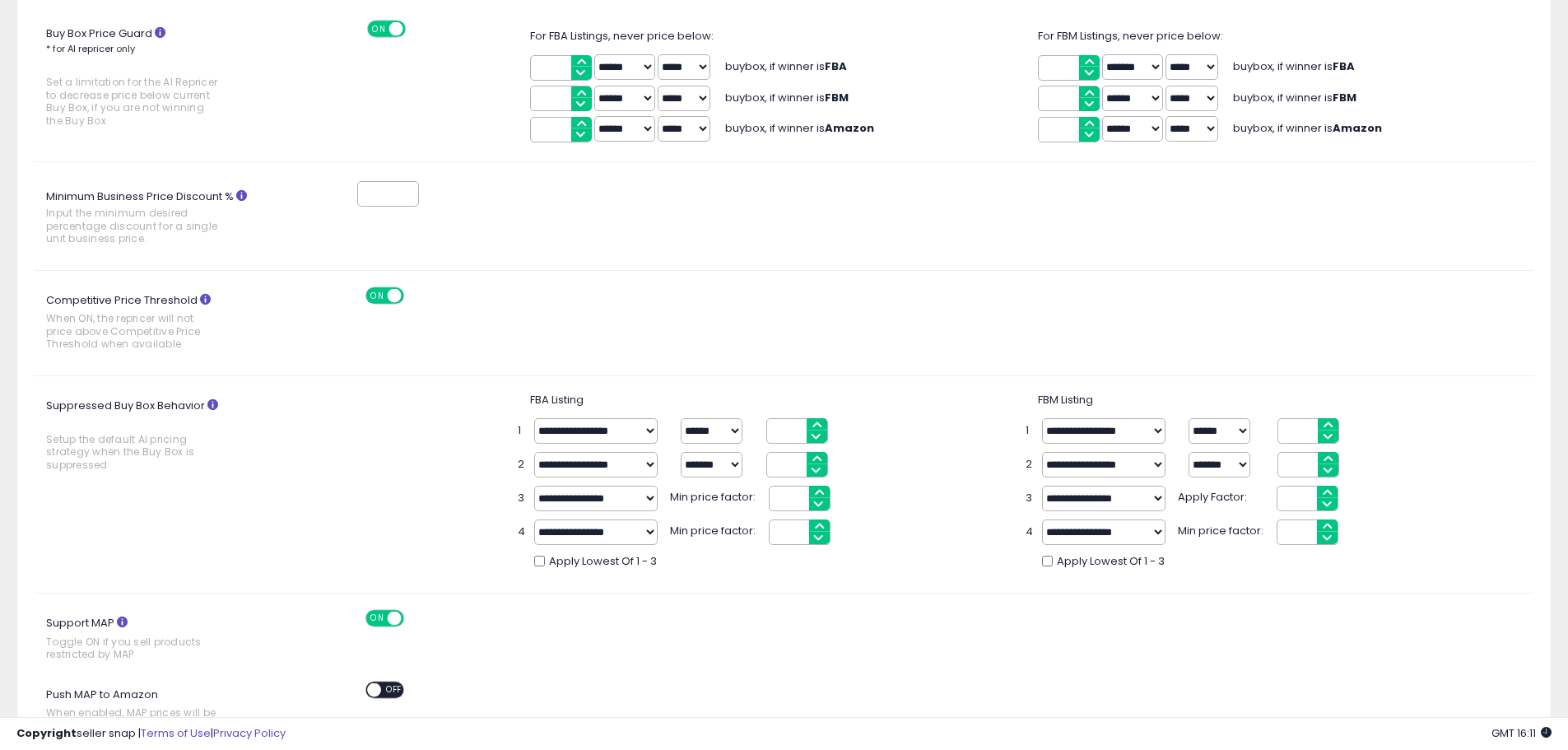
scroll to position [0, 0]
